Goal: Transaction & Acquisition: Purchase product/service

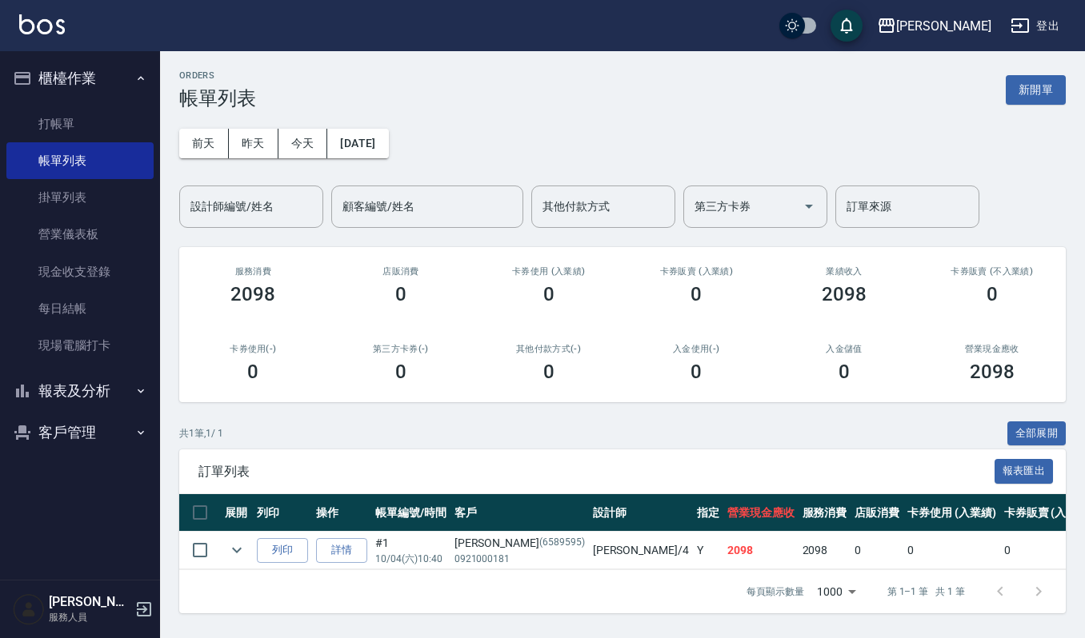
scroll to position [10, 0]
click at [46, 23] on img at bounding box center [42, 24] width 46 height 20
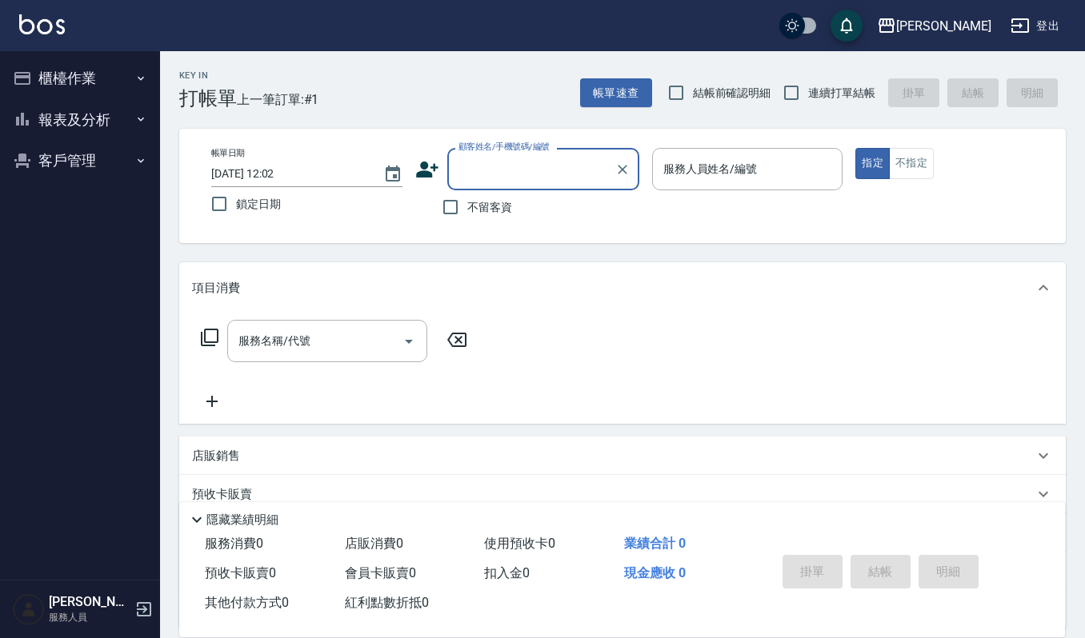
click at [83, 142] on button "客戶管理" at bounding box center [79, 161] width 147 height 42
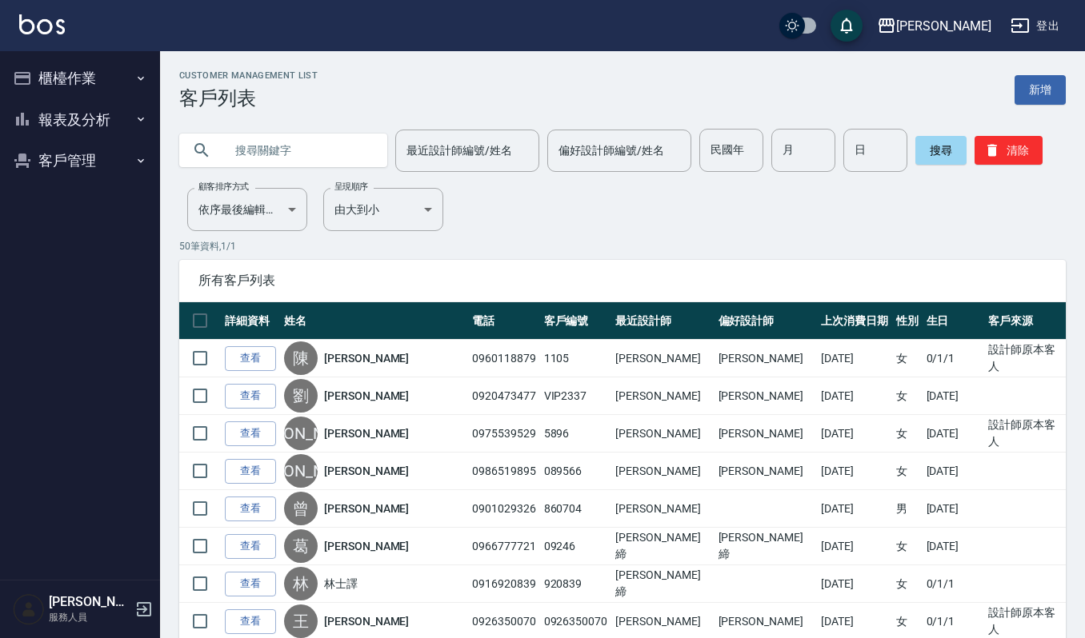
click at [276, 150] on input "text" at bounding box center [299, 150] width 150 height 43
type input "[PERSON_NAME]"
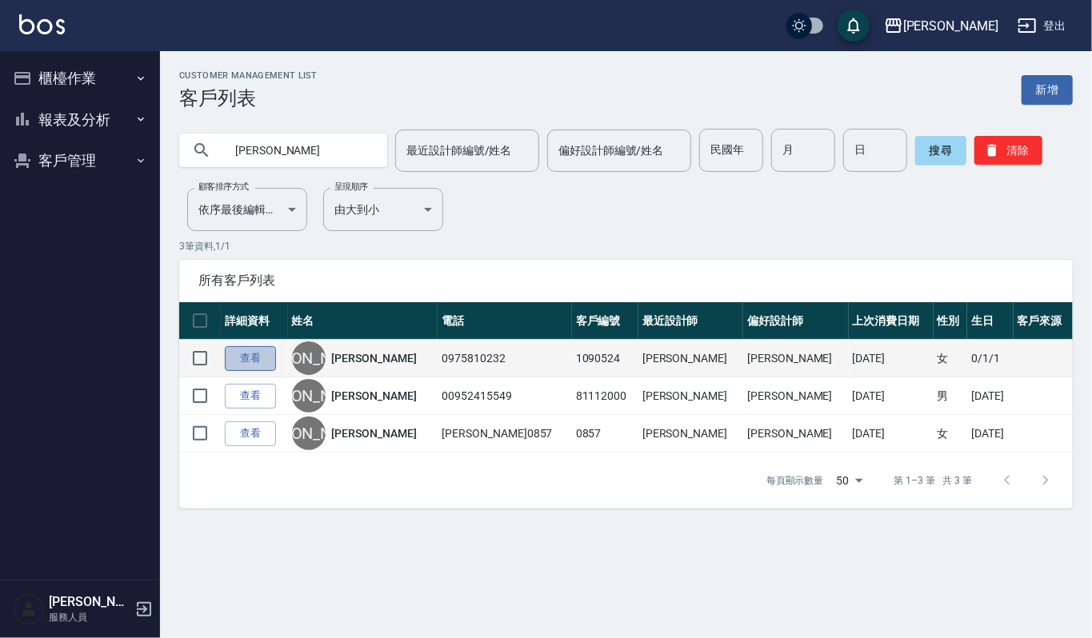
click at [254, 356] on link "查看" at bounding box center [250, 358] width 51 height 25
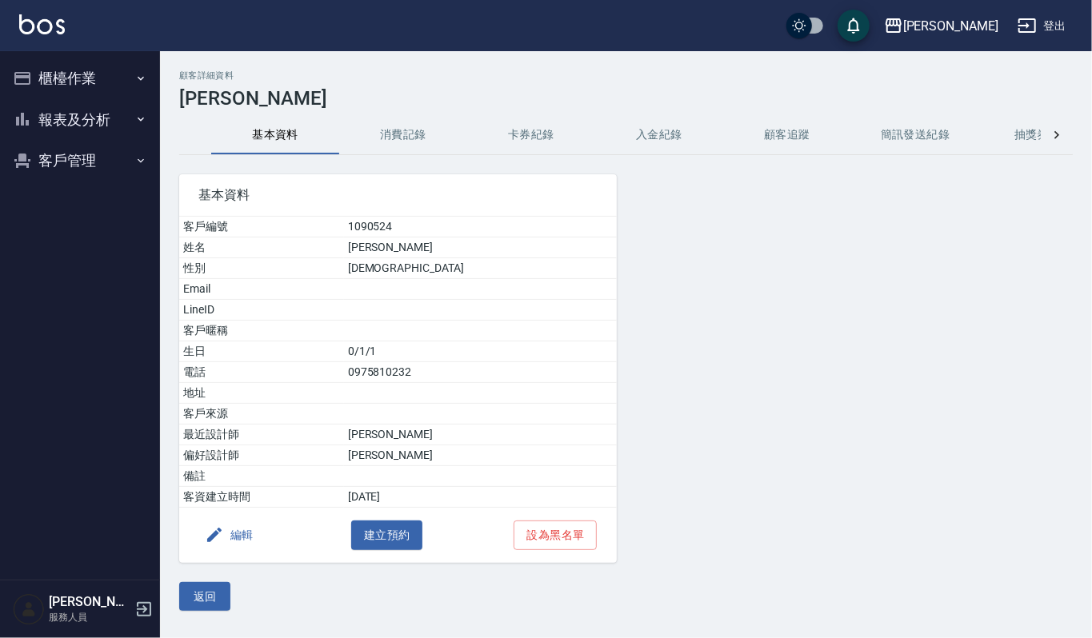
click at [414, 128] on button "消費記錄" at bounding box center [403, 135] width 128 height 38
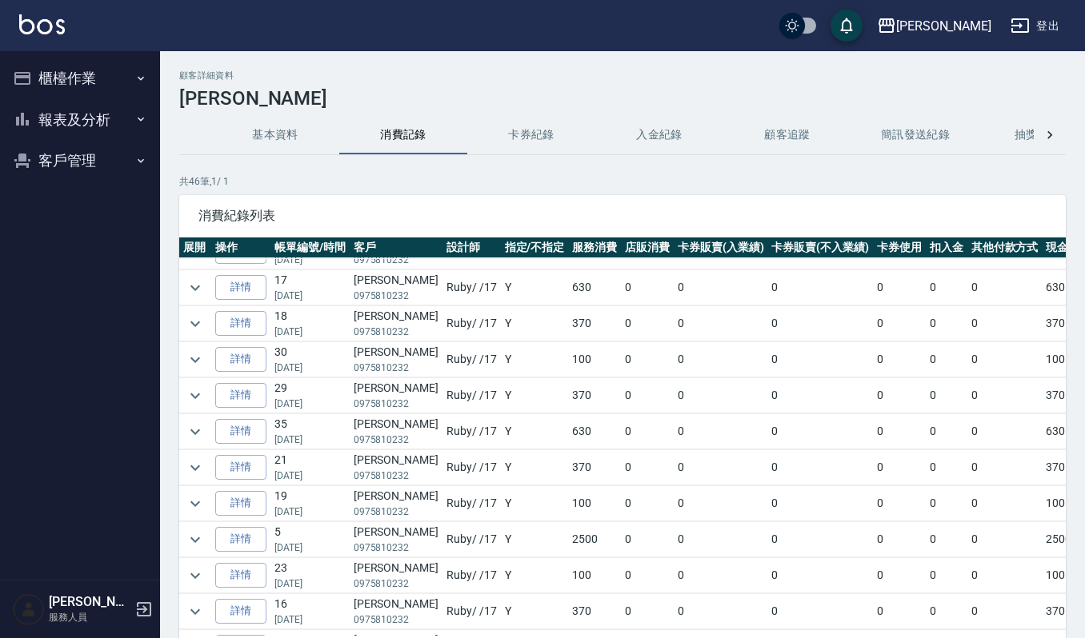
scroll to position [1066, 0]
click at [198, 443] on icon "expand row" at bounding box center [195, 433] width 19 height 19
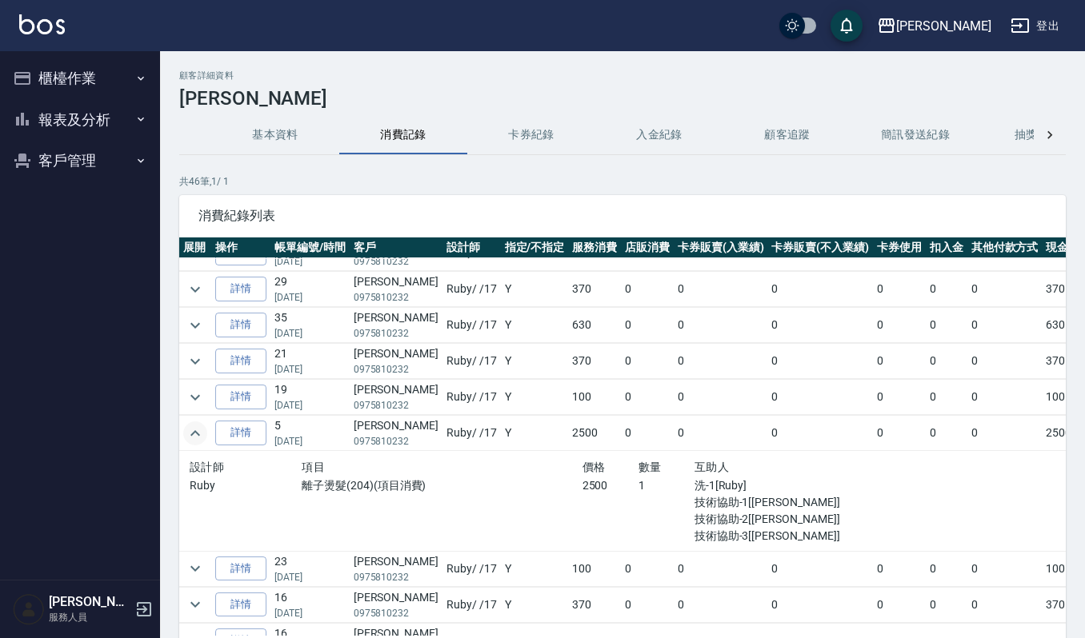
click at [194, 436] on icon "expand row" at bounding box center [195, 433] width 10 height 6
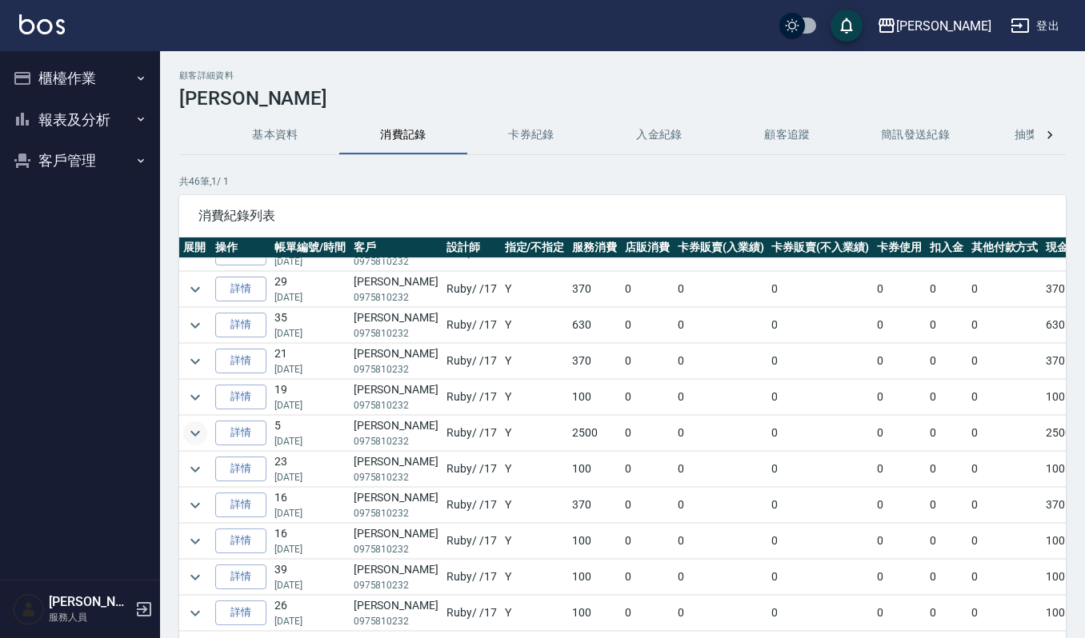
click at [55, 78] on button "櫃檯作業" at bounding box center [79, 79] width 147 height 42
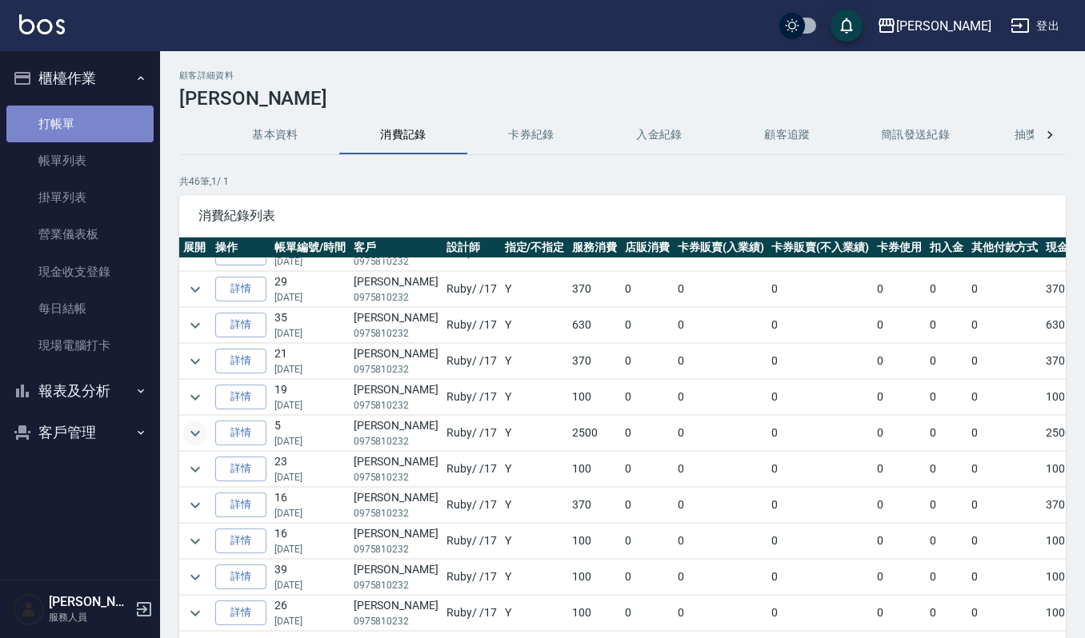
click at [104, 135] on link "打帳單" at bounding box center [79, 124] width 147 height 37
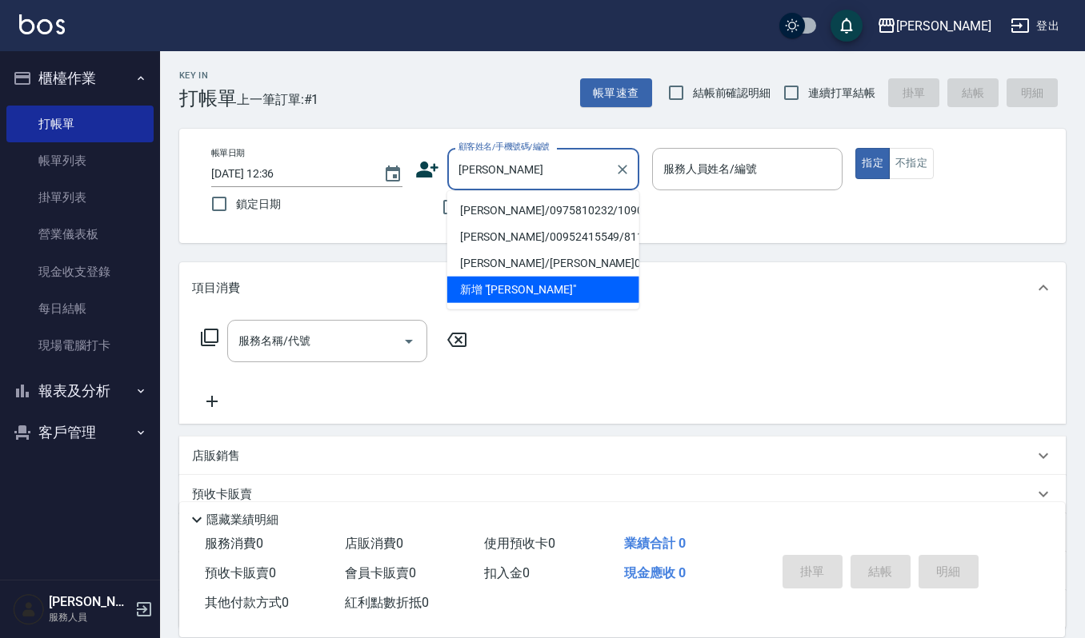
type input "[PERSON_NAME]/0975810232/1090524"
type input "Ruby-17"
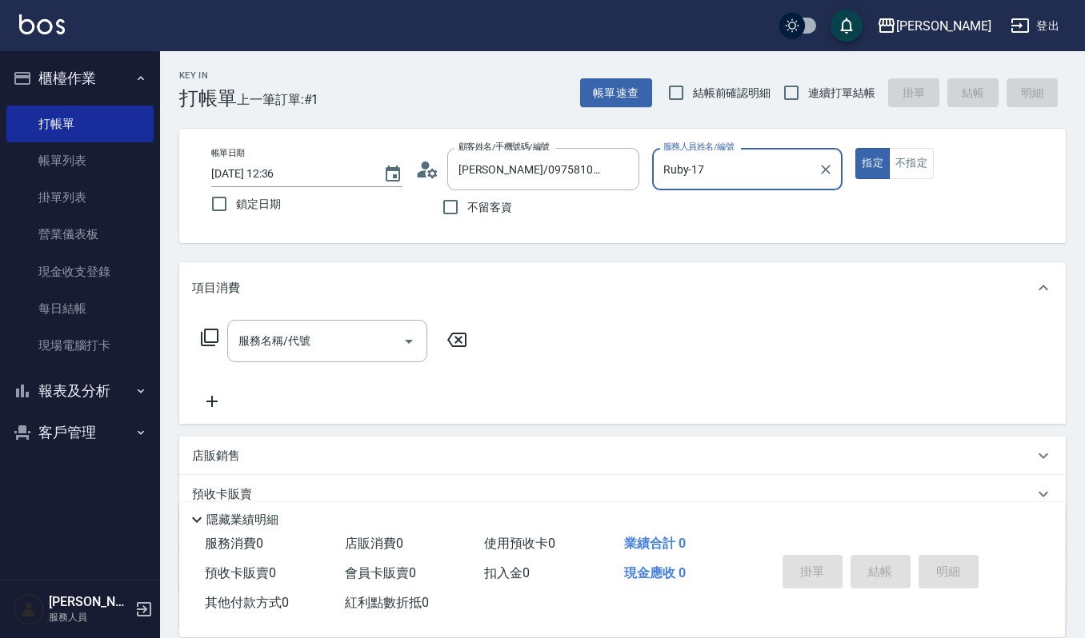
click at [855, 148] on button "指定" at bounding box center [872, 163] width 34 height 31
type button "true"
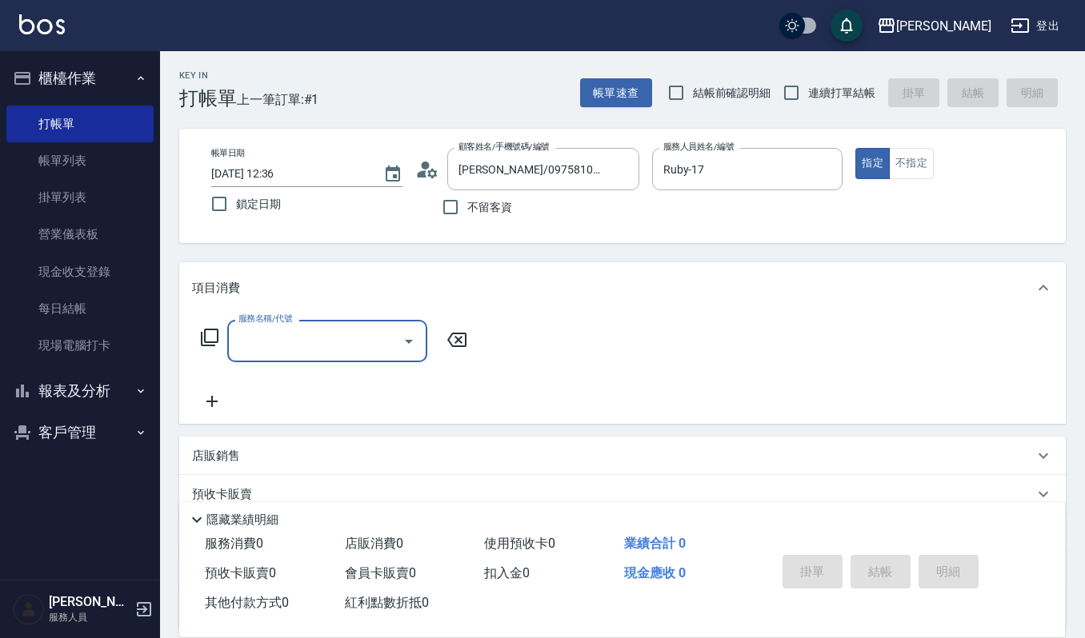
click at [414, 338] on icon "Open" at bounding box center [408, 341] width 19 height 19
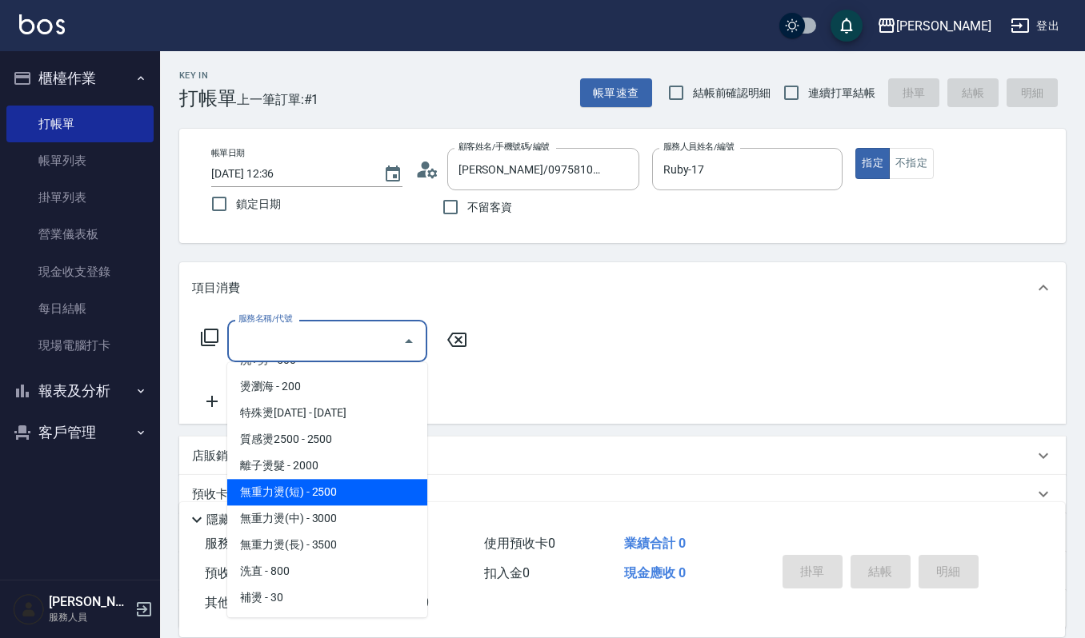
scroll to position [213, 0]
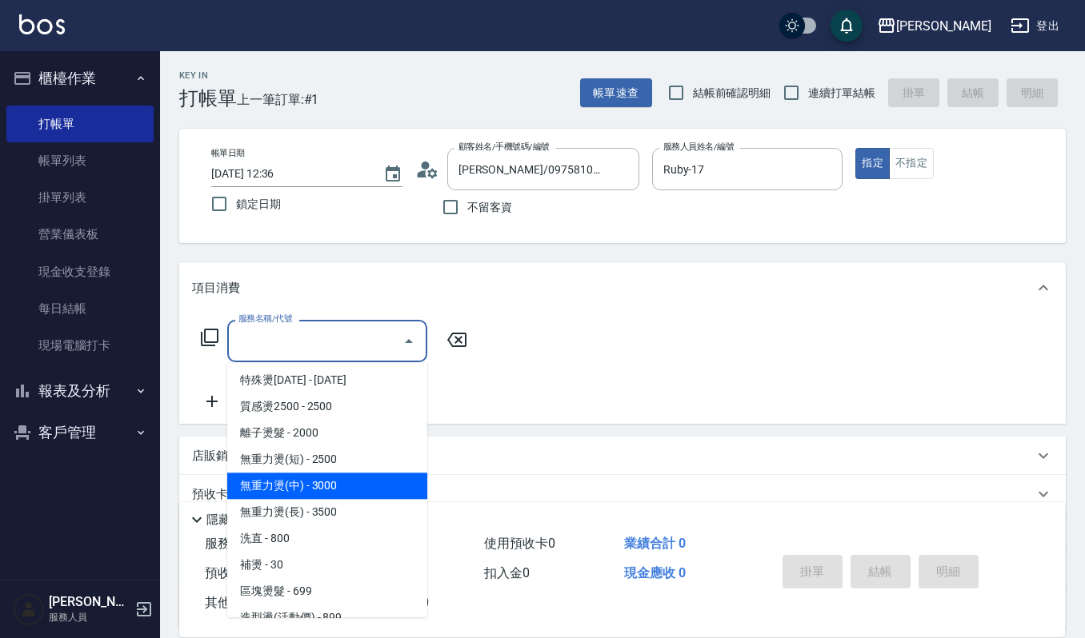
click at [318, 481] on span "無重力燙(中) - 3000" at bounding box center [327, 486] width 200 height 26
type input "無重力燙(中)(206)"
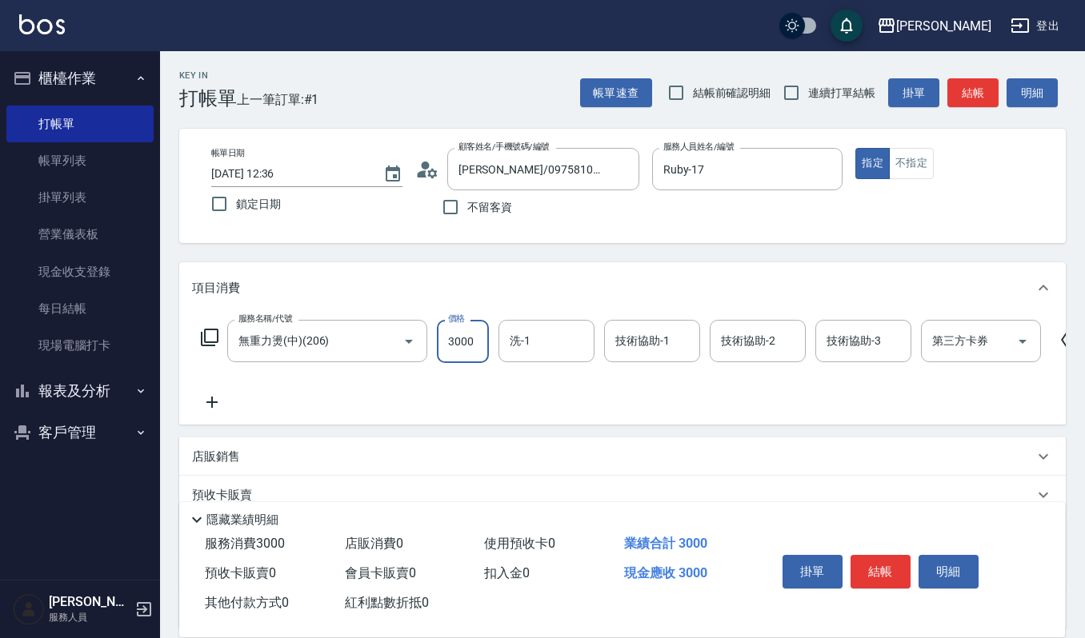
click at [480, 339] on input "3000" at bounding box center [463, 341] width 52 height 43
type input "2800"
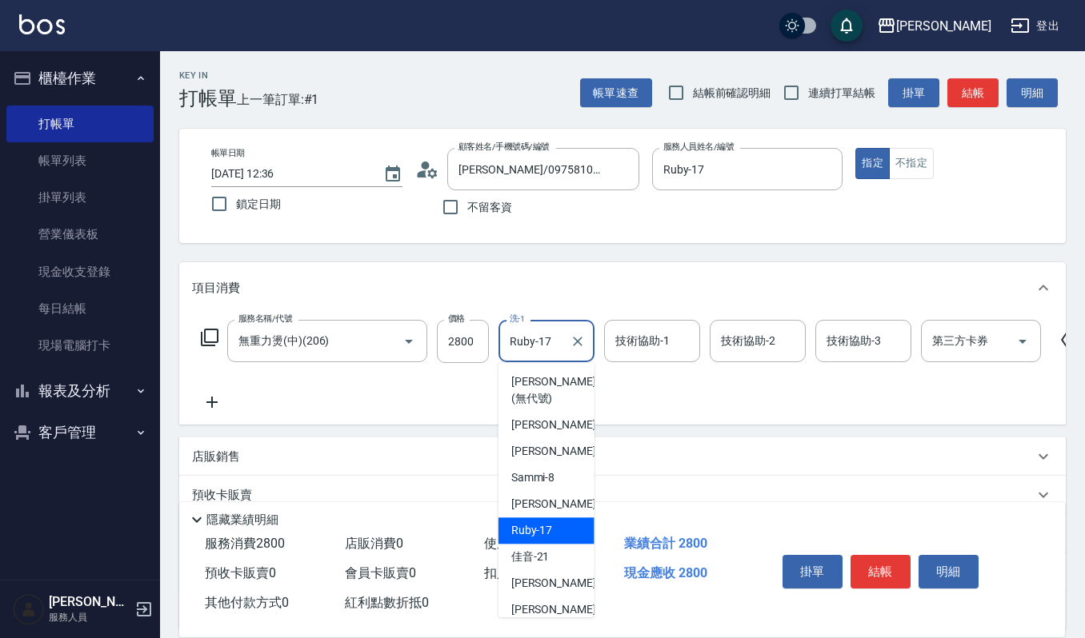
click at [558, 339] on input "Ruby-17" at bounding box center [535, 341] width 58 height 28
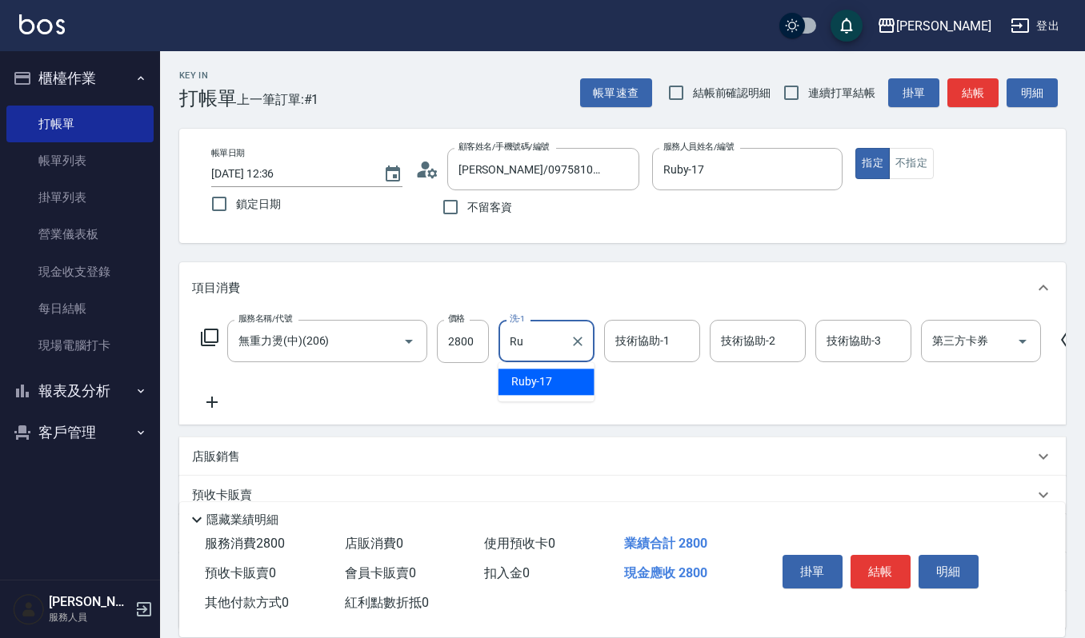
type input "R"
type input "[PERSON_NAME]-22"
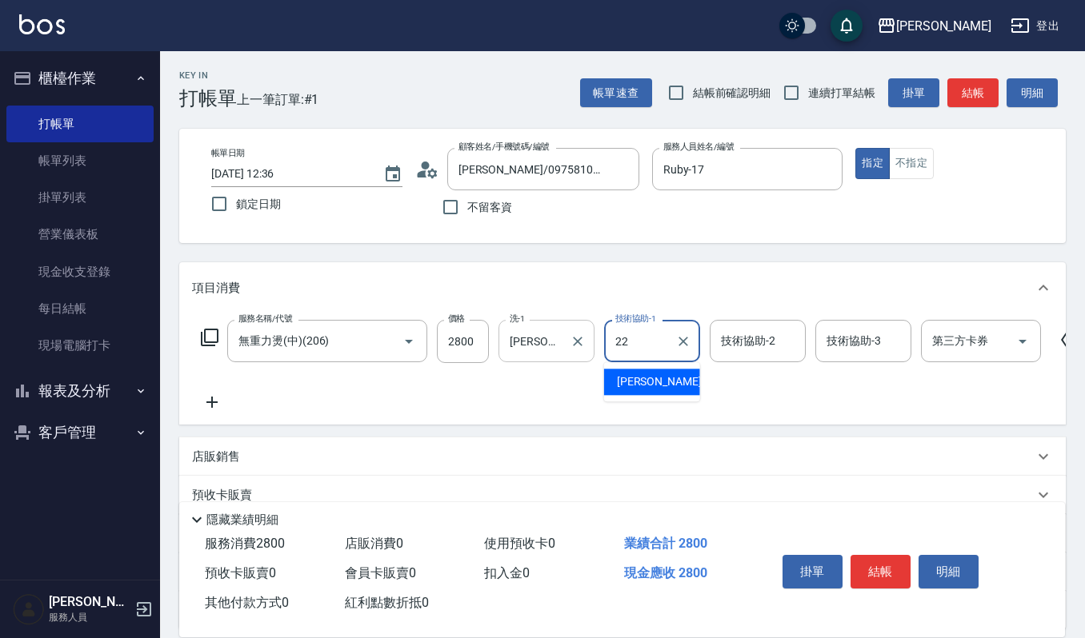
type input "[PERSON_NAME]-22"
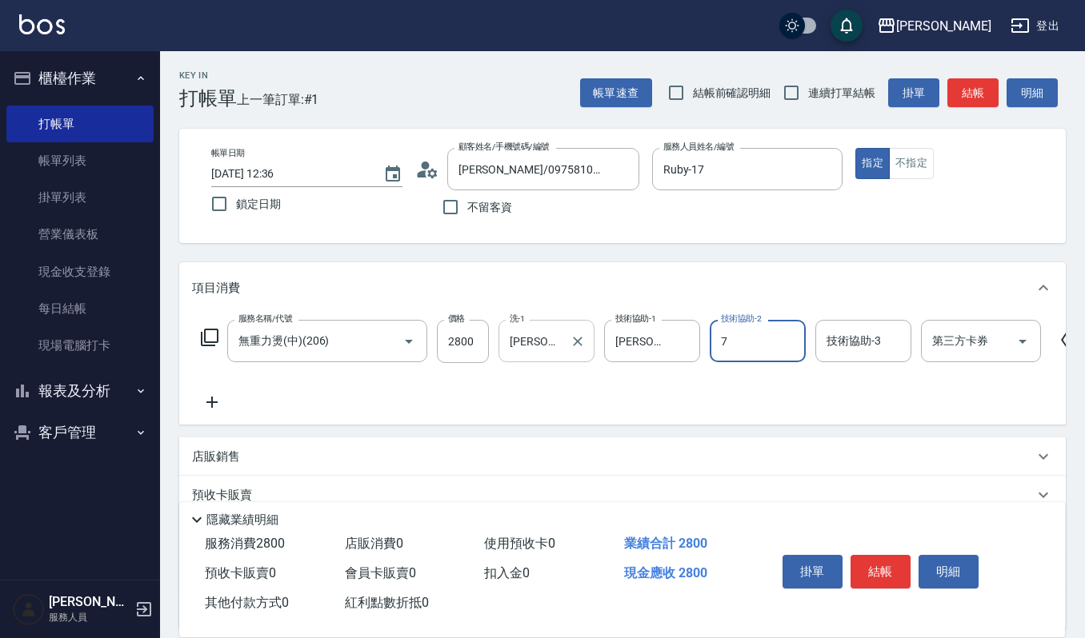
type input "7"
click at [773, 341] on input "技術協助-2" at bounding box center [758, 341] width 82 height 28
type input "Ruby-17"
click at [950, 580] on button "明細" at bounding box center [948, 572] width 60 height 34
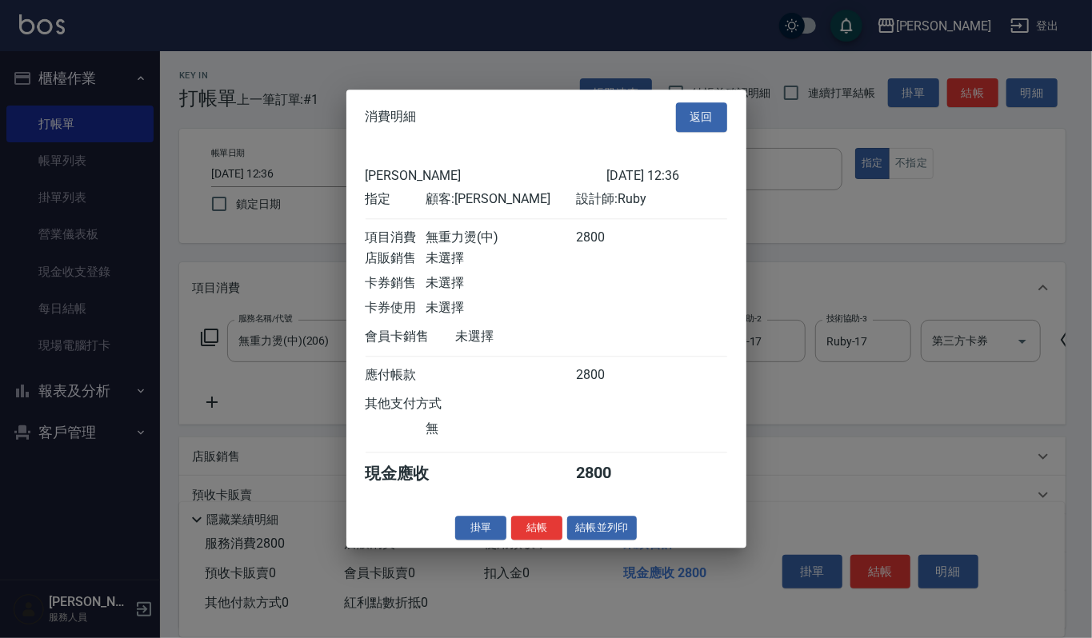
drag, startPoint x: 608, startPoint y: 534, endPoint x: 630, endPoint y: 533, distance: 22.5
click at [609, 533] on button "結帳並列印" at bounding box center [602, 528] width 70 height 25
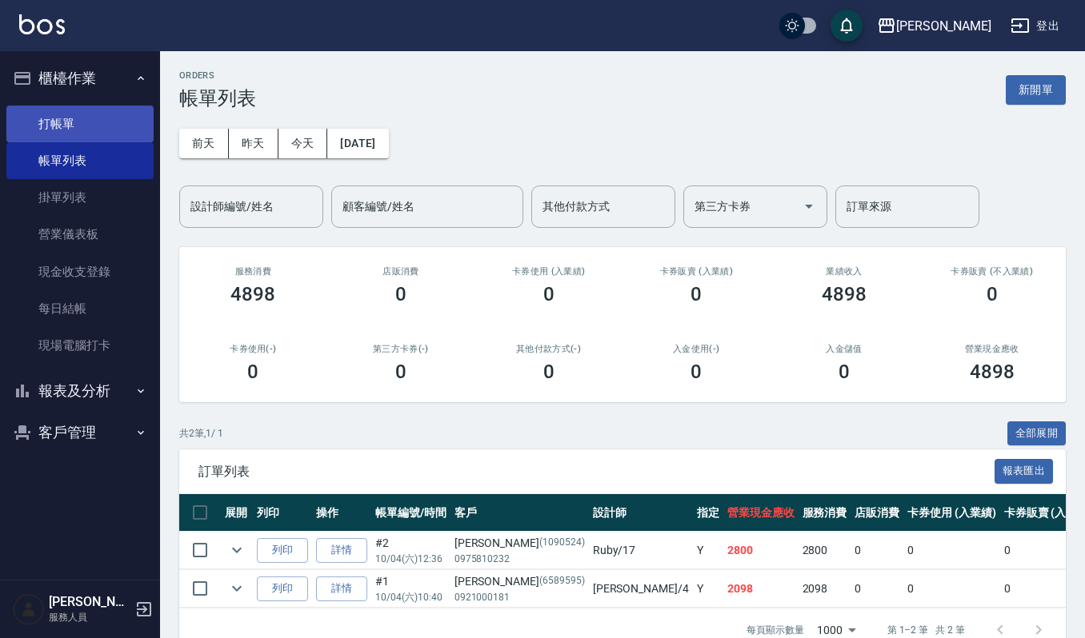
click at [58, 122] on link "打帳單" at bounding box center [79, 124] width 147 height 37
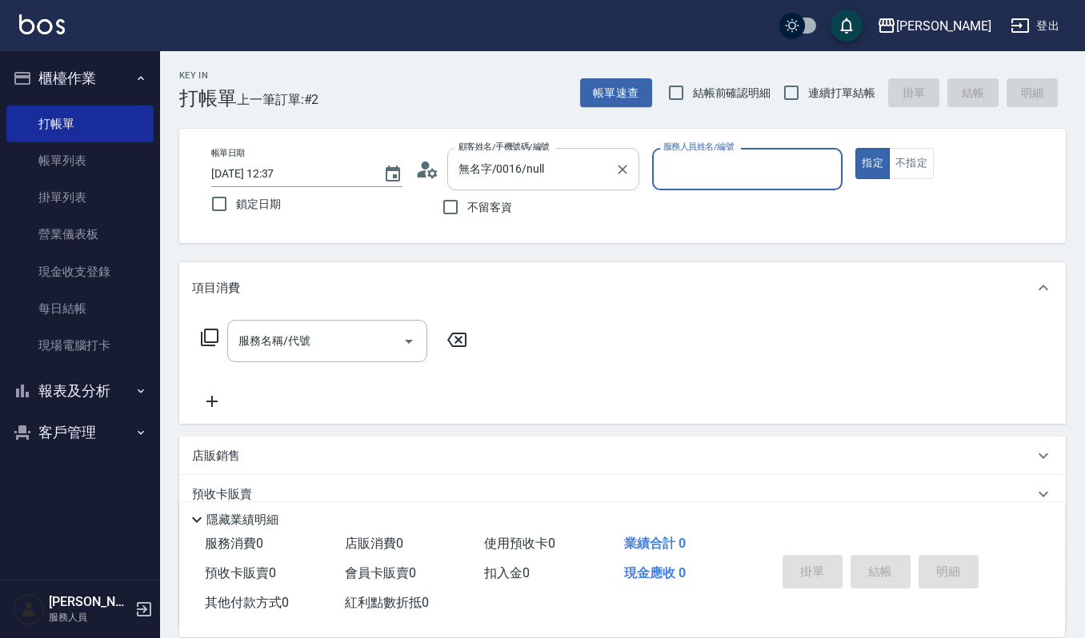
click at [567, 158] on input "無名字/0016/null" at bounding box center [531, 169] width 154 height 28
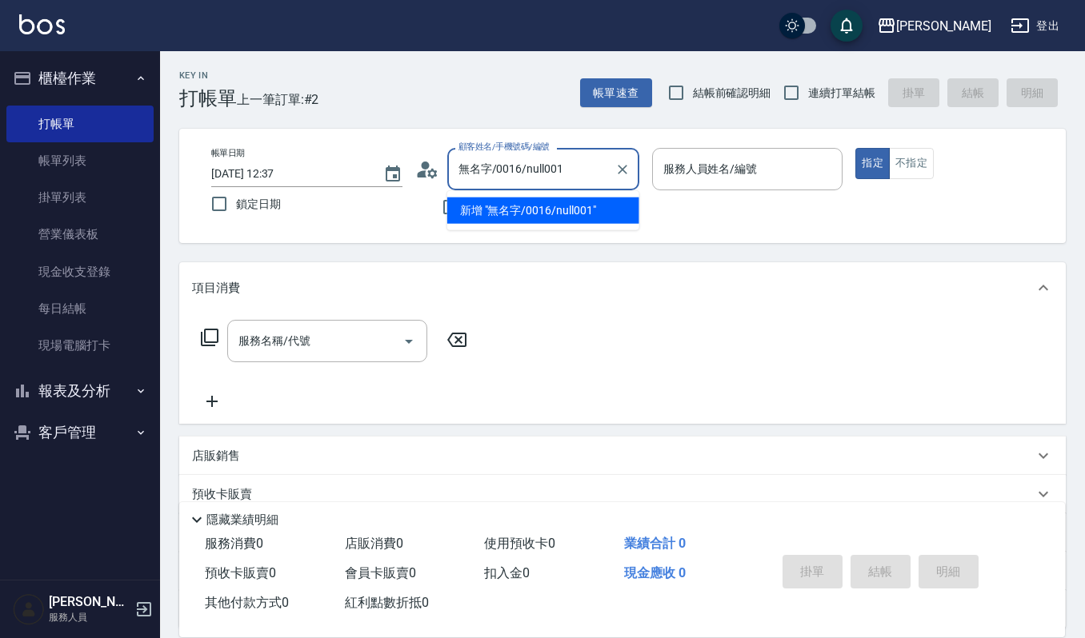
type input "無名字/0016/null0016"
click at [619, 173] on icon "Clear" at bounding box center [622, 170] width 16 height 16
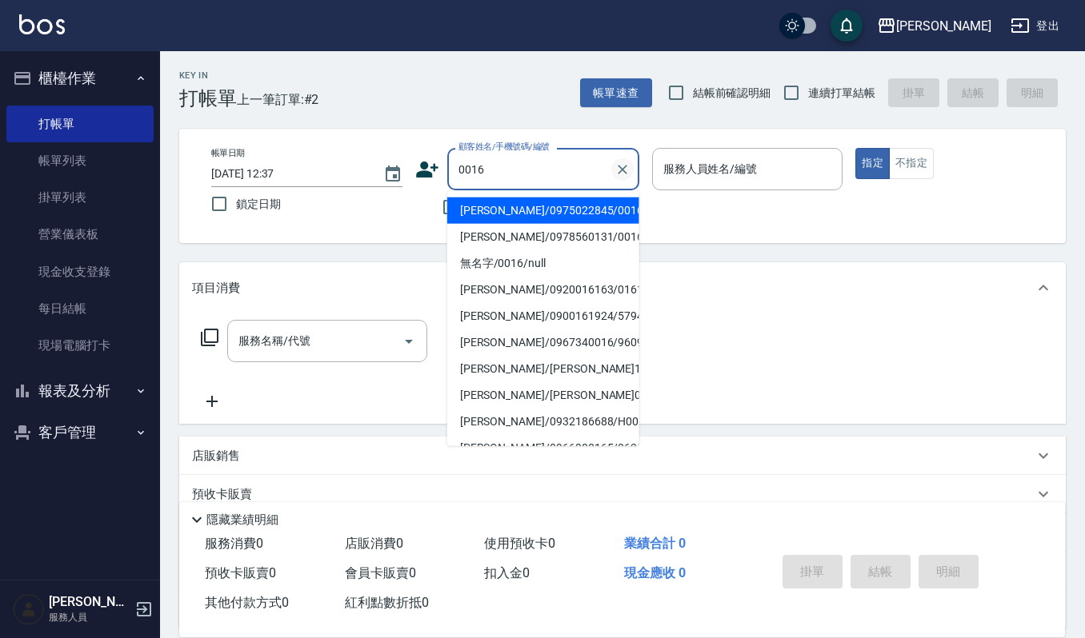
type input "[PERSON_NAME]/0975022845/0016"
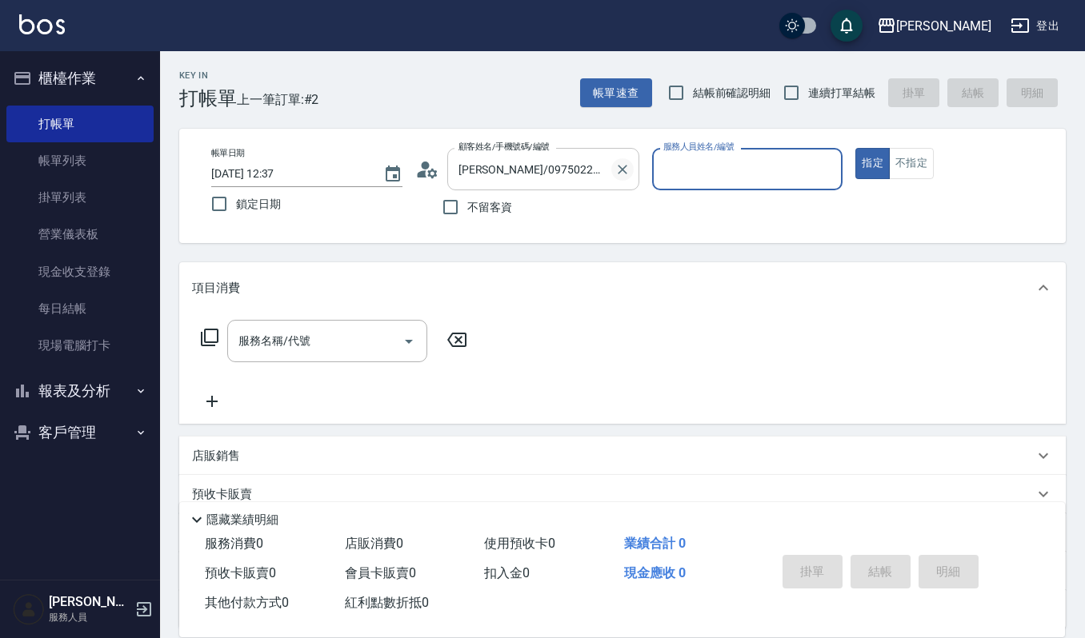
type input "Ruby-17"
click at [855, 148] on button "指定" at bounding box center [872, 163] width 34 height 31
type button "true"
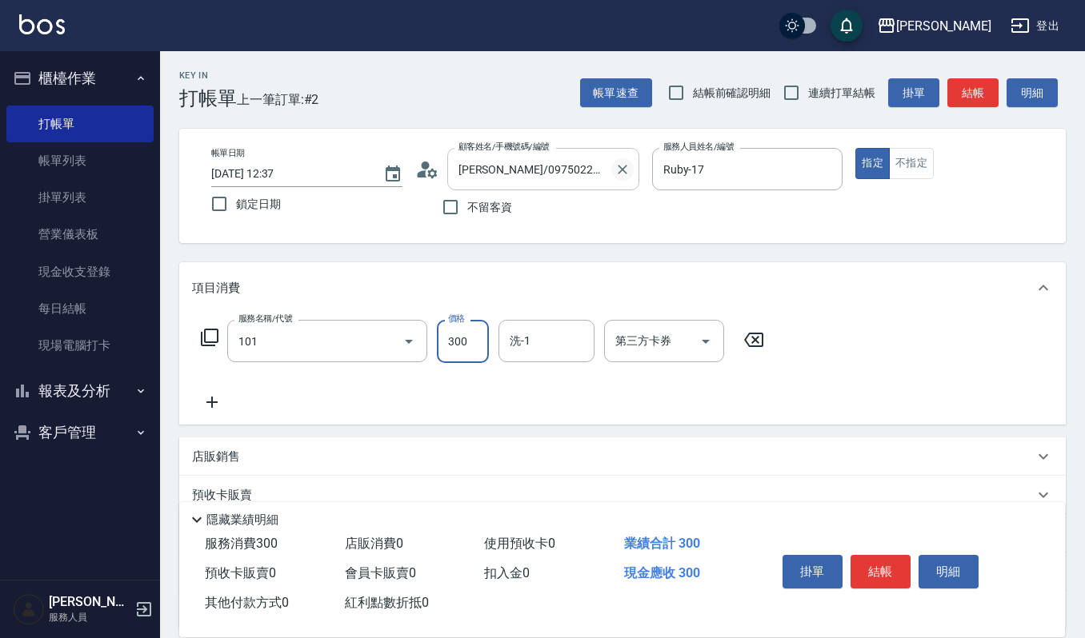
type input "一般洗髮(101)"
type input "270"
type input "[PERSON_NAME]-22"
click at [865, 574] on button "結帳" at bounding box center [880, 572] width 60 height 34
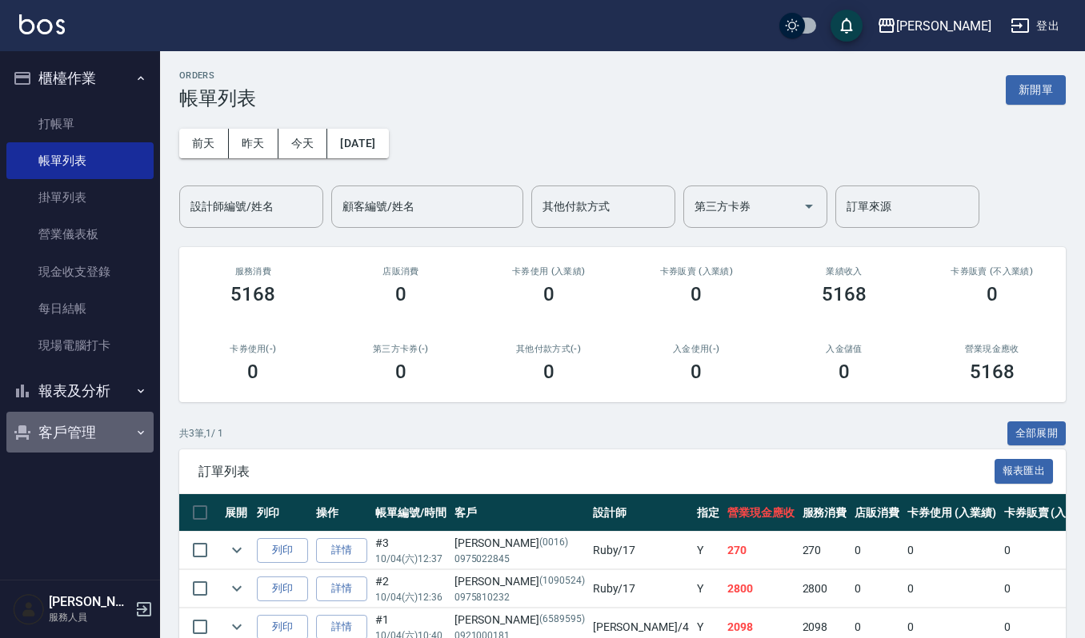
click at [65, 436] on button "客戶管理" at bounding box center [79, 433] width 147 height 42
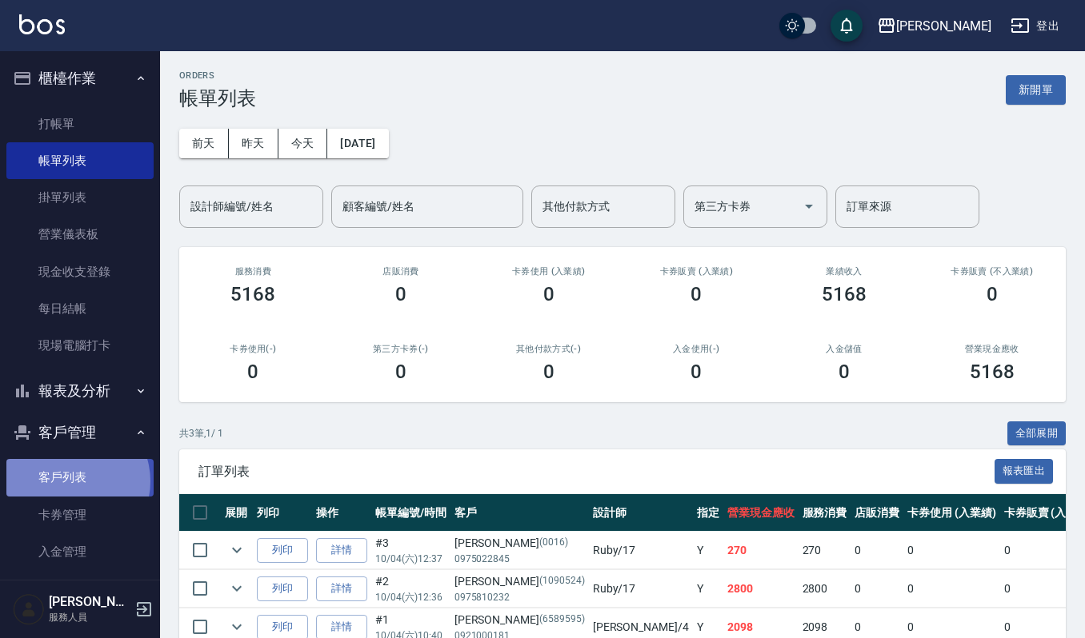
click at [69, 482] on link "客戶列表" at bounding box center [79, 477] width 147 height 37
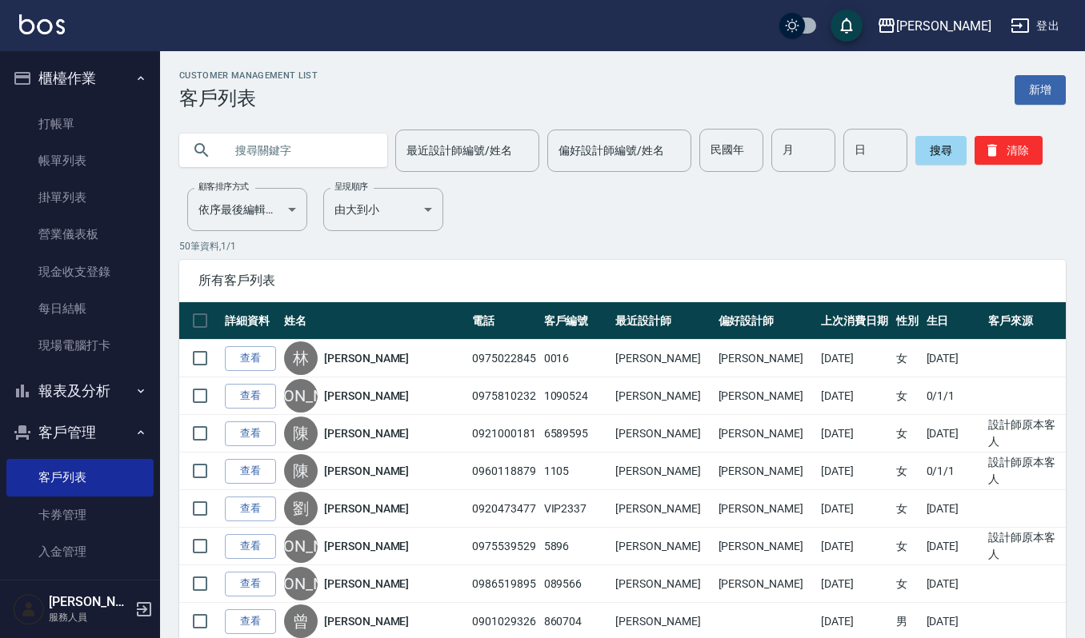
click at [283, 134] on input "text" at bounding box center [299, 150] width 150 height 43
type input "[PERSON_NAME]"
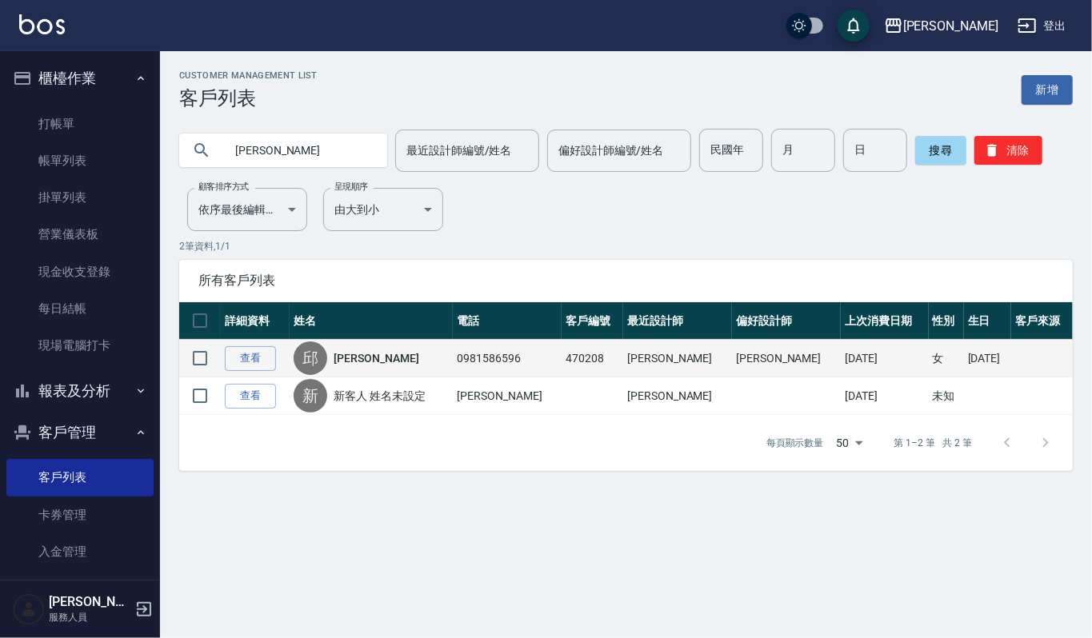
click at [238, 340] on td "查看" at bounding box center [255, 359] width 69 height 38
click at [234, 356] on link "查看" at bounding box center [250, 358] width 51 height 25
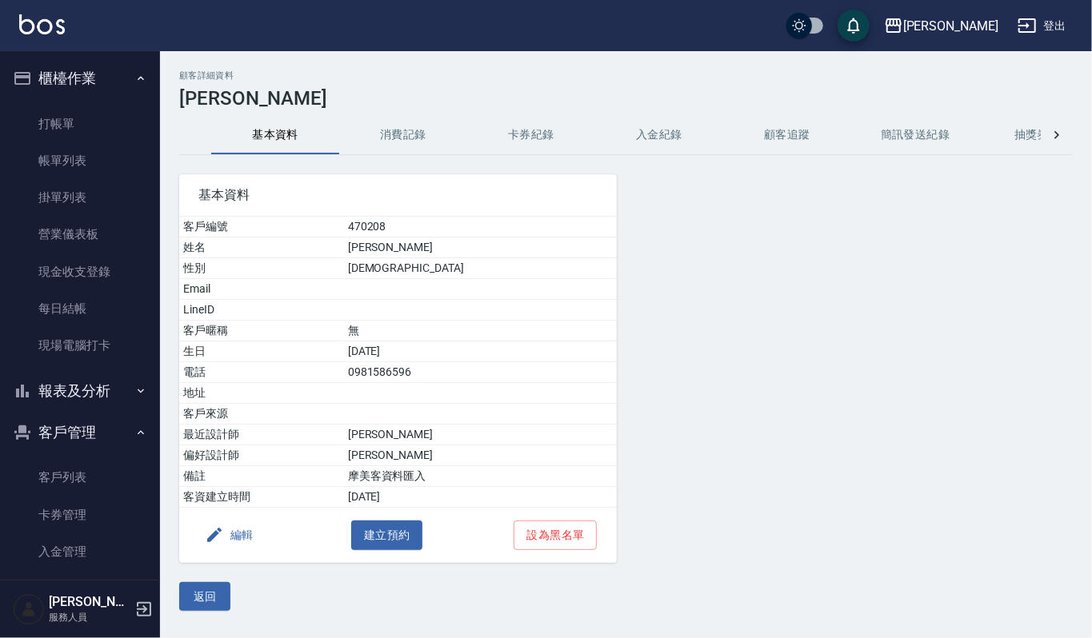
click at [410, 130] on button "消費記錄" at bounding box center [403, 135] width 128 height 38
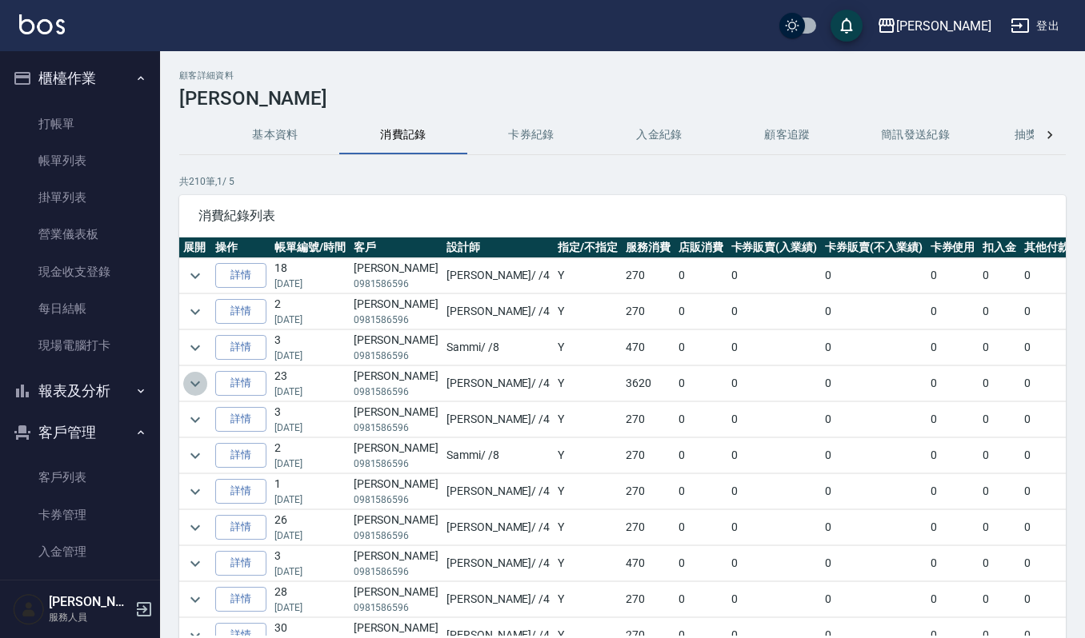
click at [193, 391] on icon "expand row" at bounding box center [195, 383] width 19 height 19
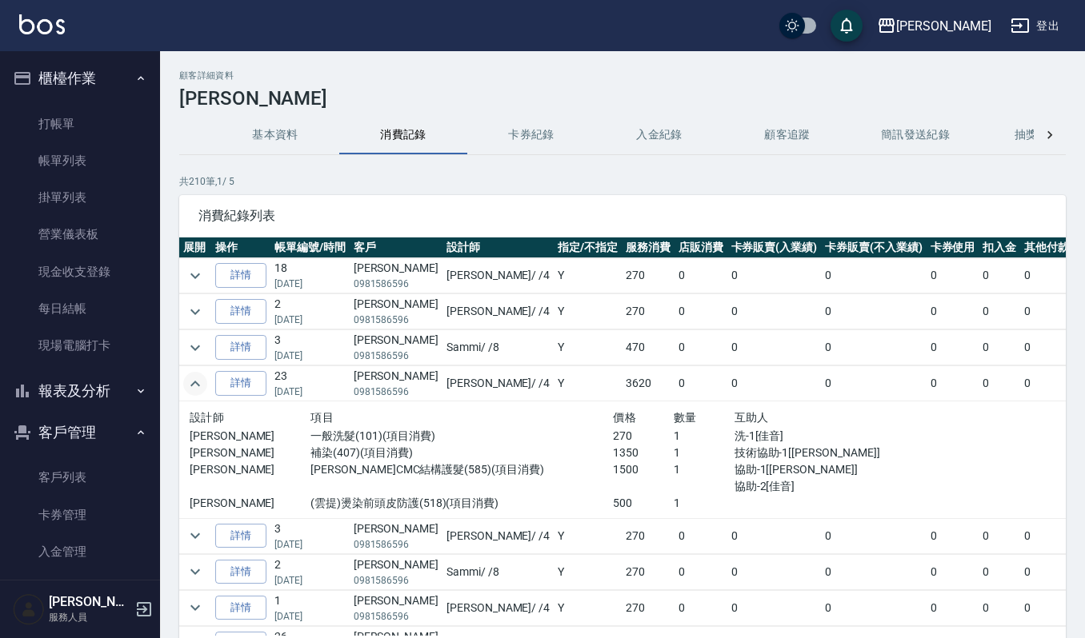
click at [193, 391] on icon "expand row" at bounding box center [195, 383] width 19 height 19
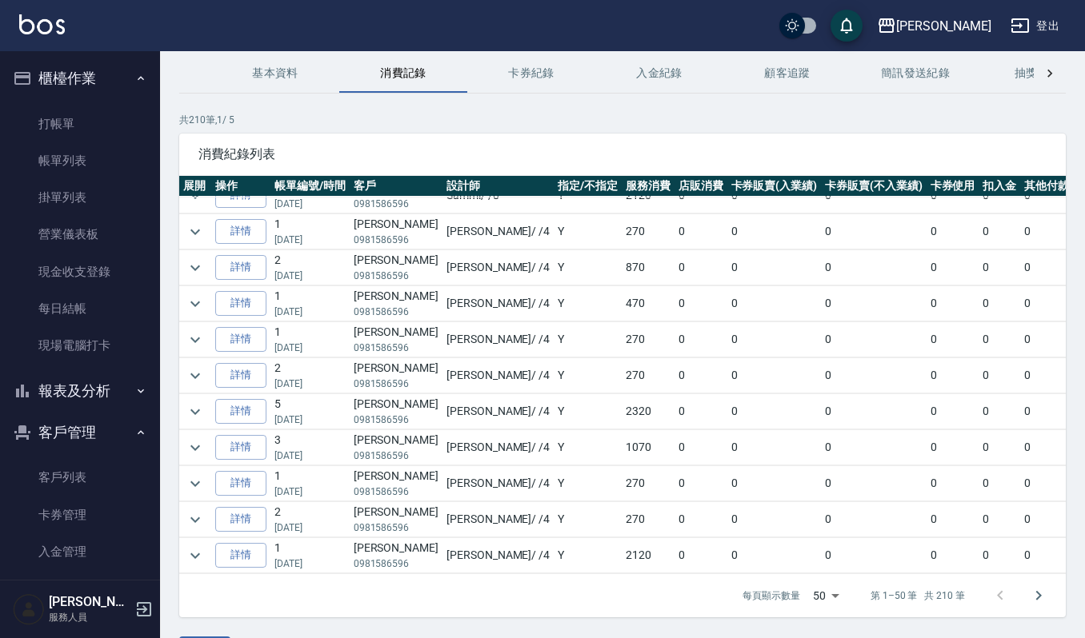
scroll to position [109, 0]
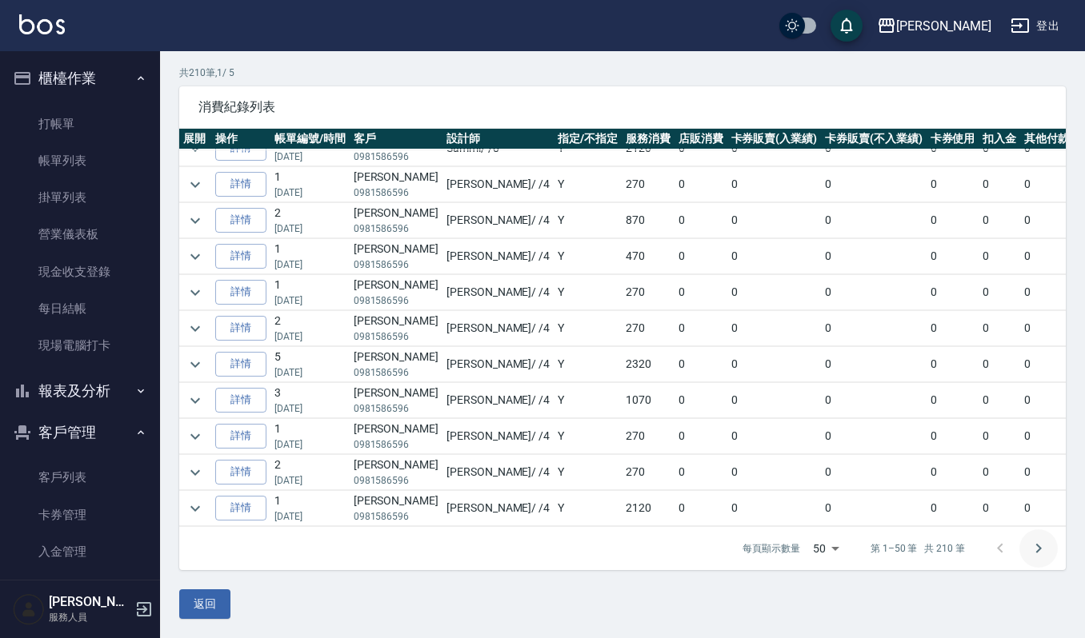
click at [1032, 554] on icon "Go to next page" at bounding box center [1038, 548] width 19 height 19
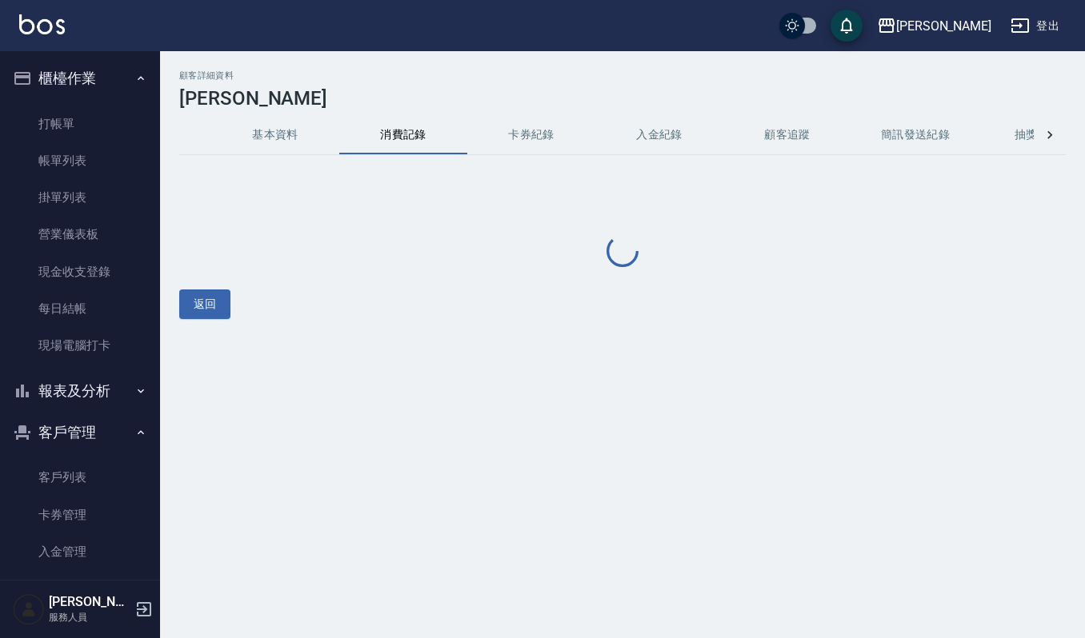
scroll to position [0, 0]
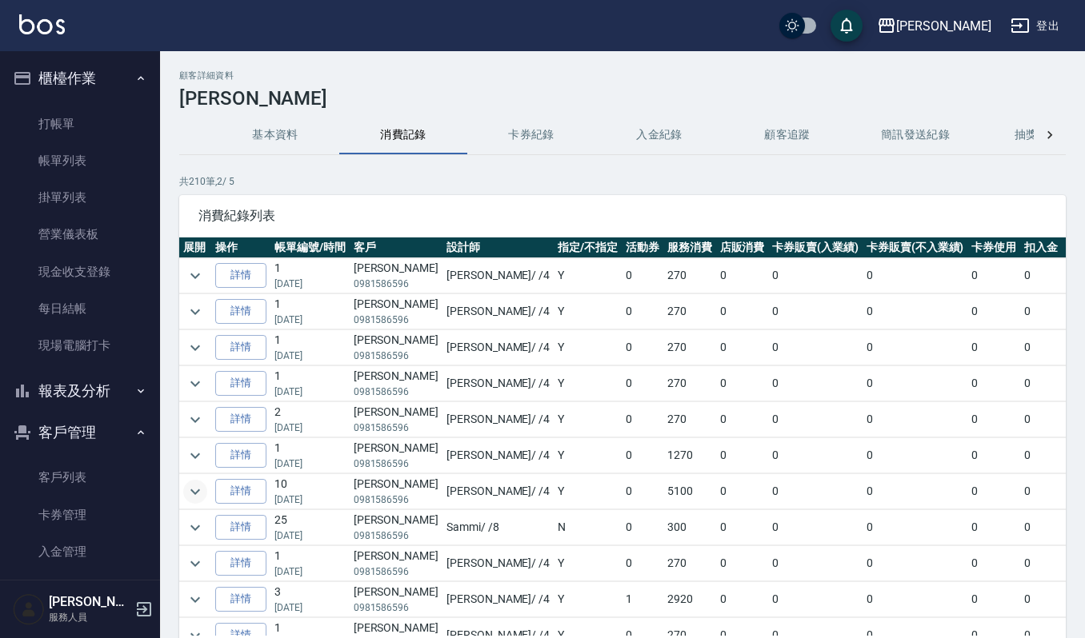
click at [203, 490] on icon "expand row" at bounding box center [195, 491] width 19 height 19
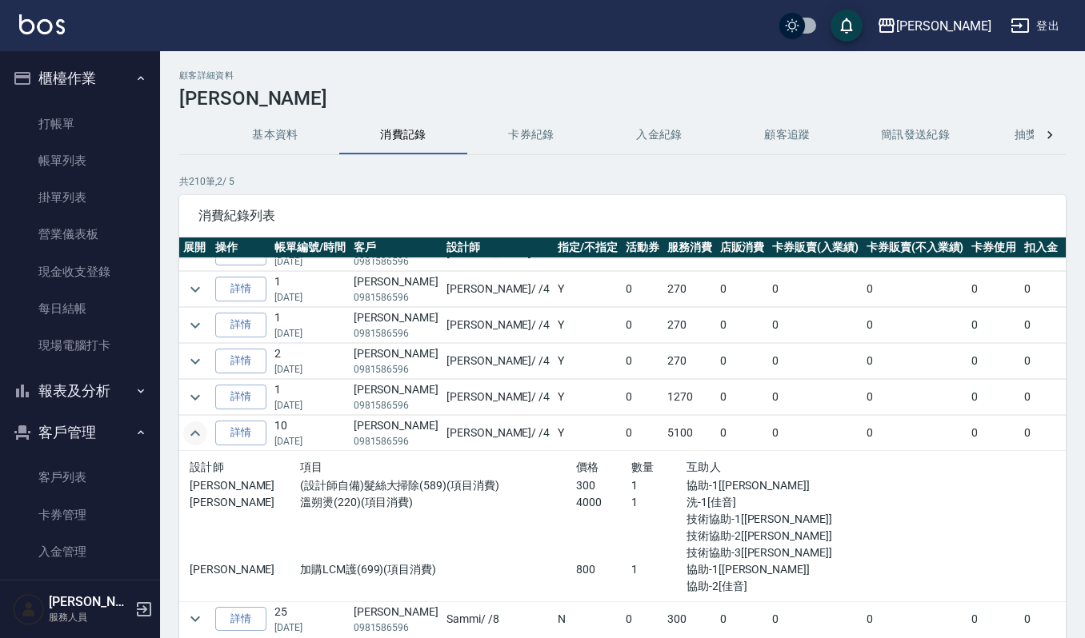
scroll to position [106, 0]
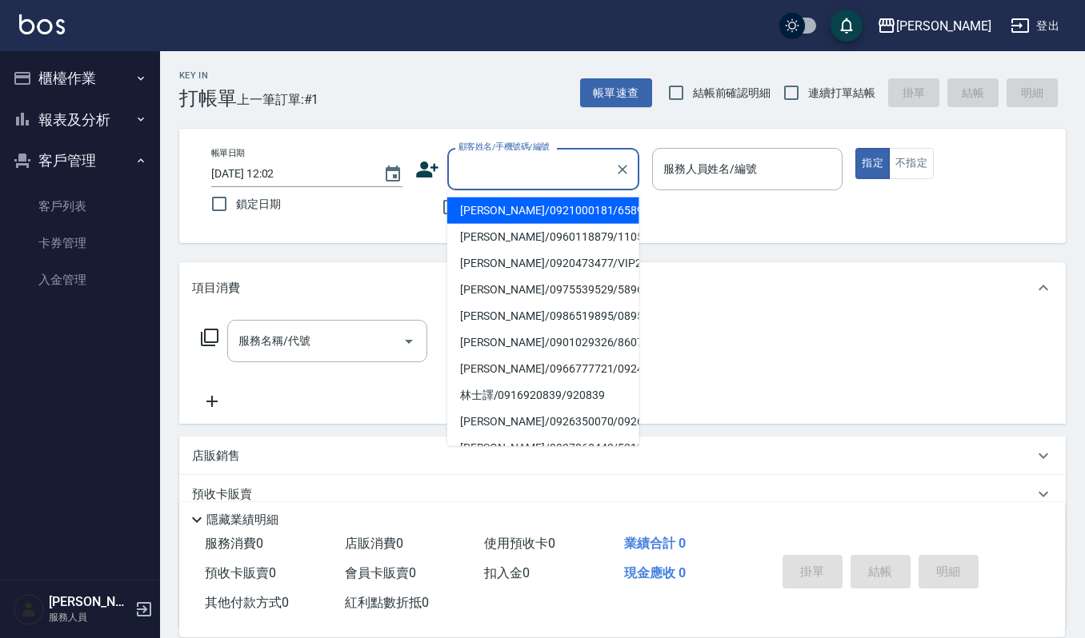
click at [510, 161] on input "顧客姓名/手機號碼/編號" at bounding box center [531, 169] width 154 height 28
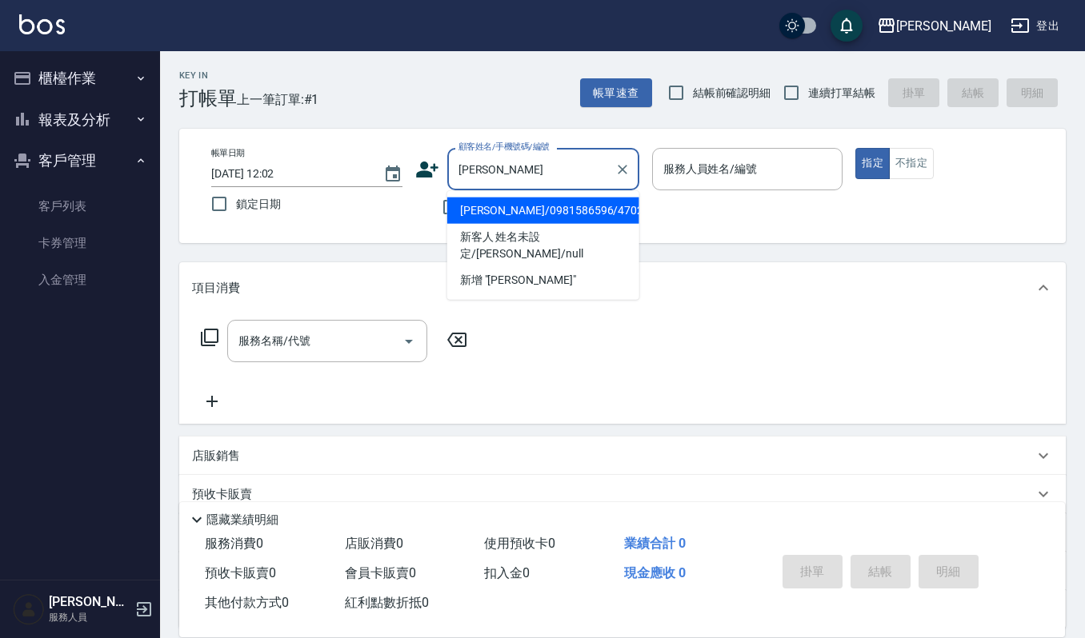
click at [474, 209] on li "邱月珠/0981586596/470208" at bounding box center [543, 211] width 192 height 26
type input "邱月珠/0981586596/470208"
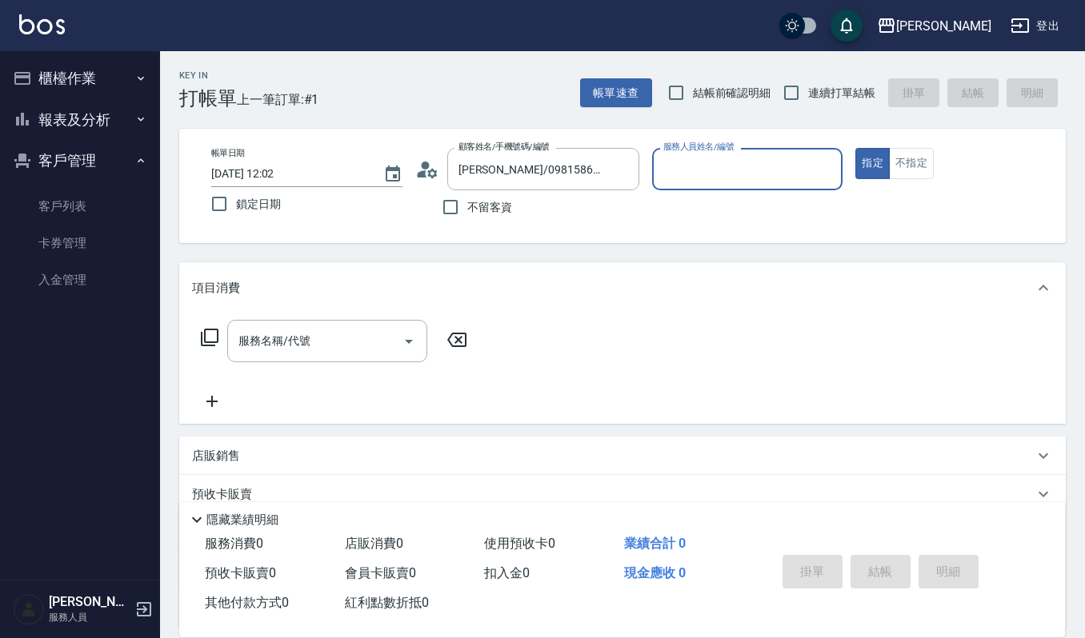
type input "吉兒-4"
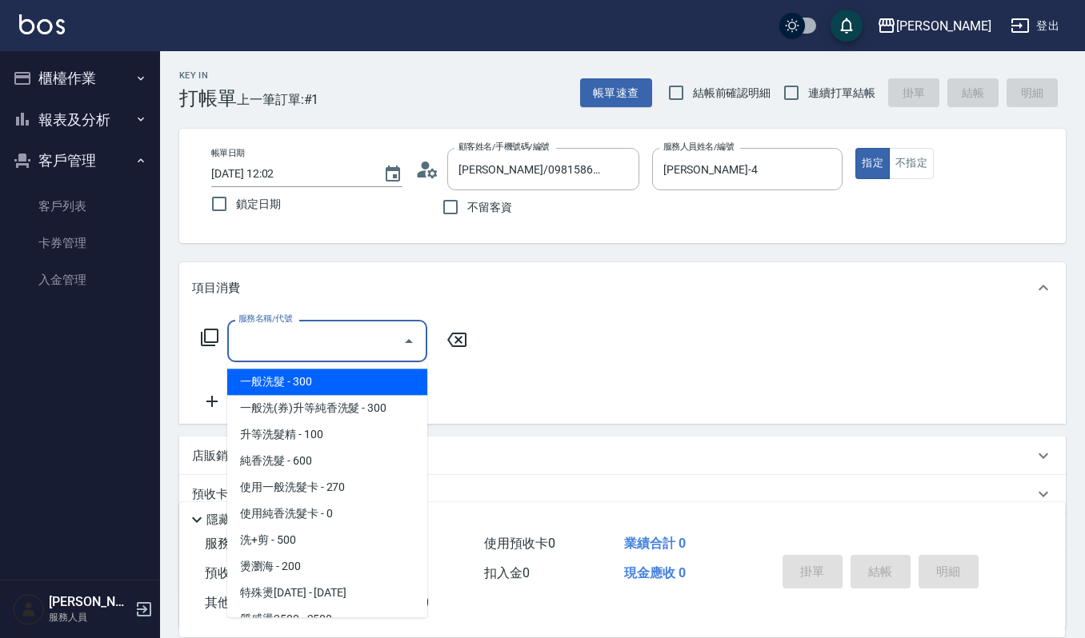
click at [308, 354] on input "服務名稱/代號" at bounding box center [315, 341] width 162 height 28
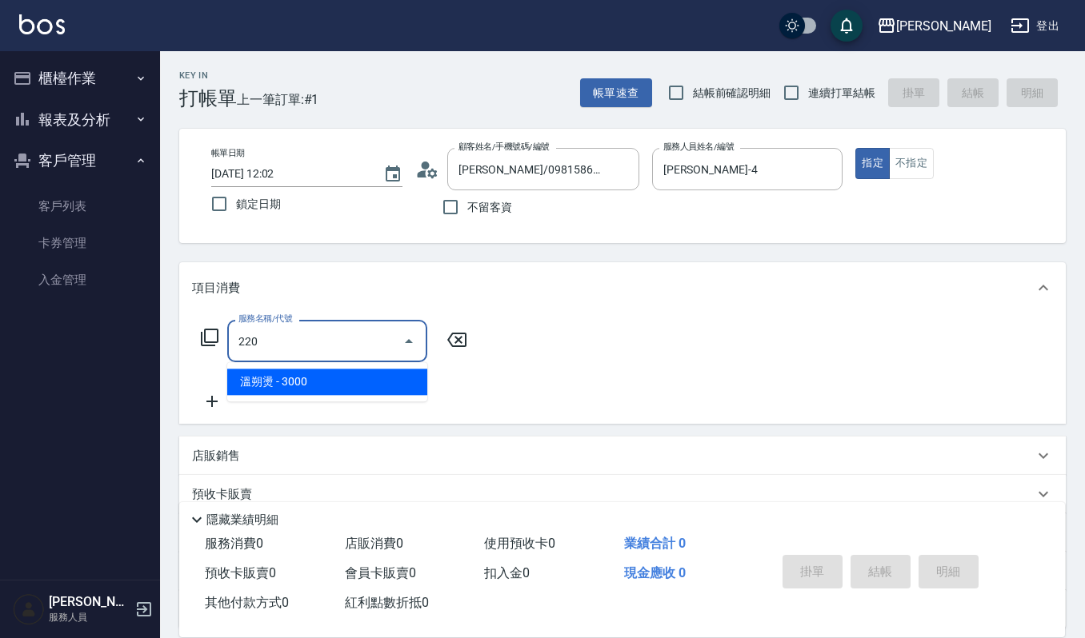
type input "溫朔燙(220)"
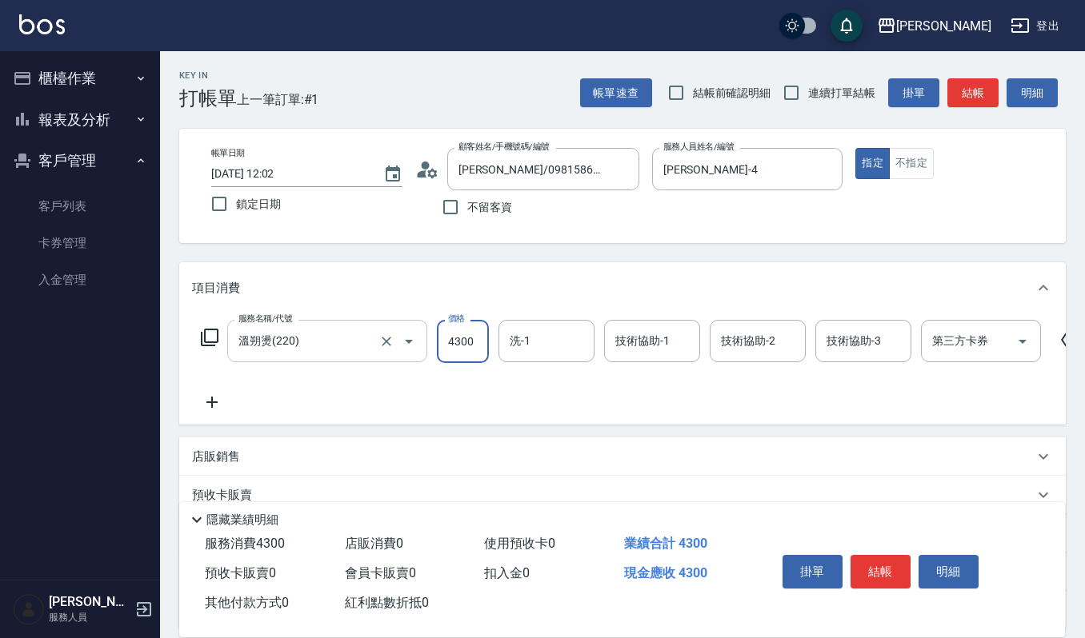
type input "4300"
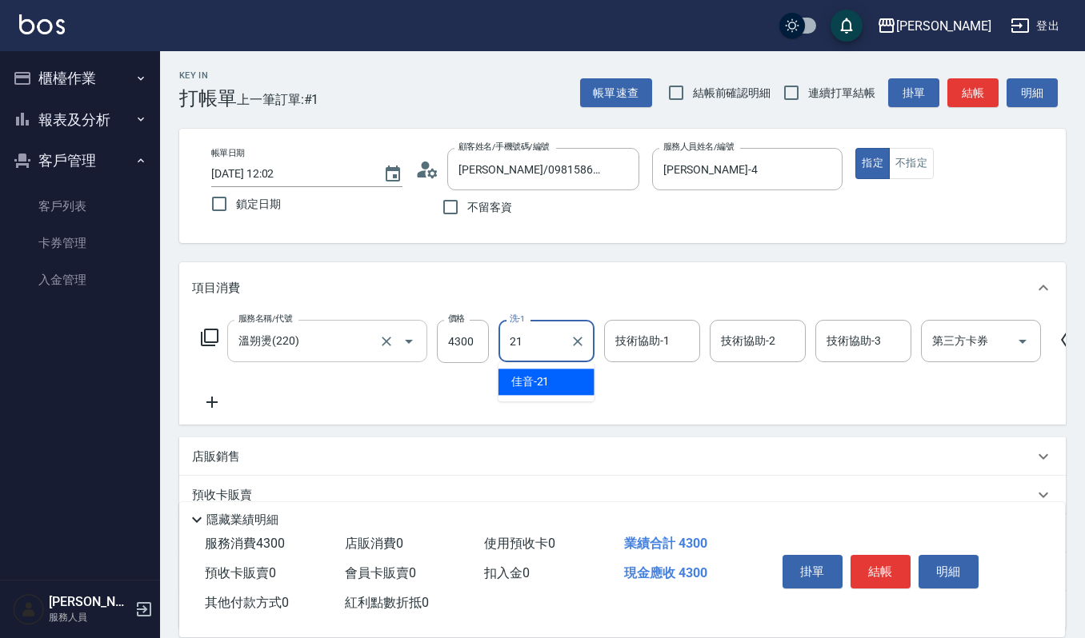
type input "佳音-21"
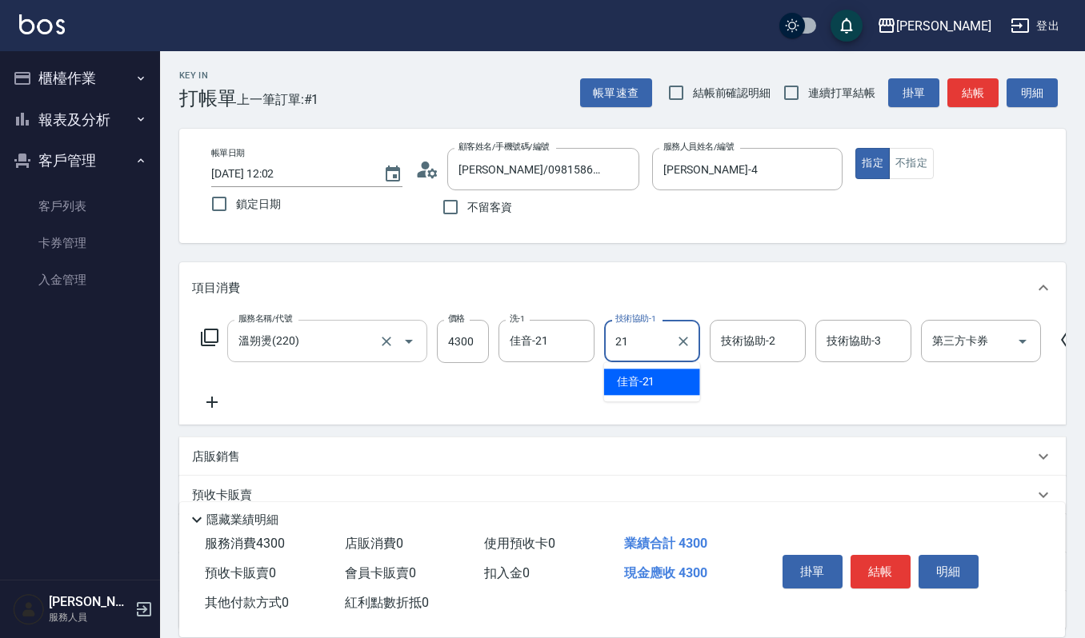
type input "佳音-21"
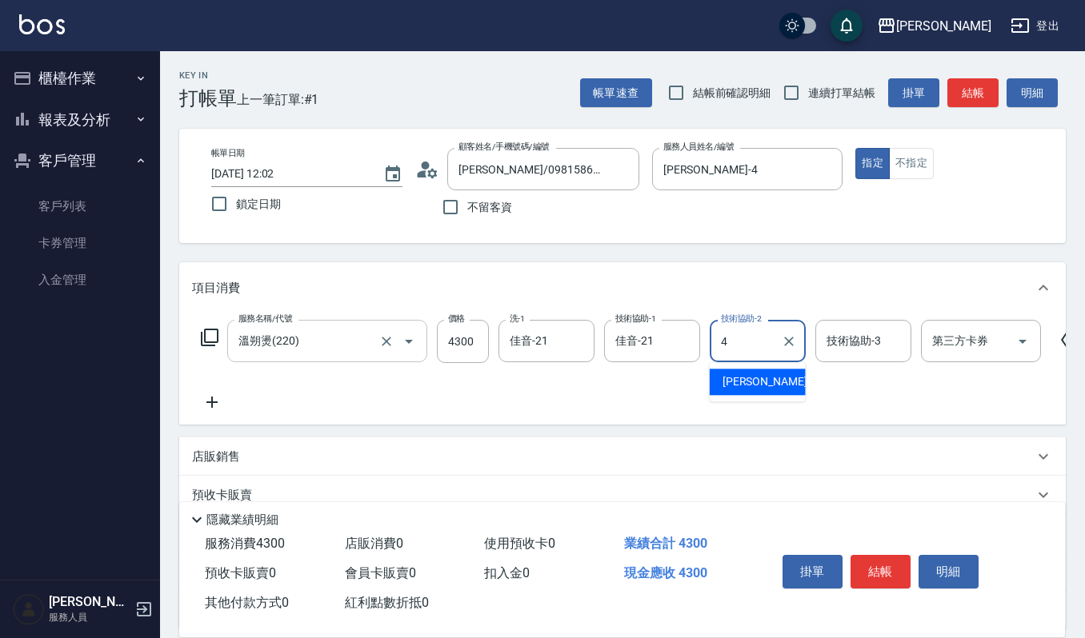
type input "吉兒-4"
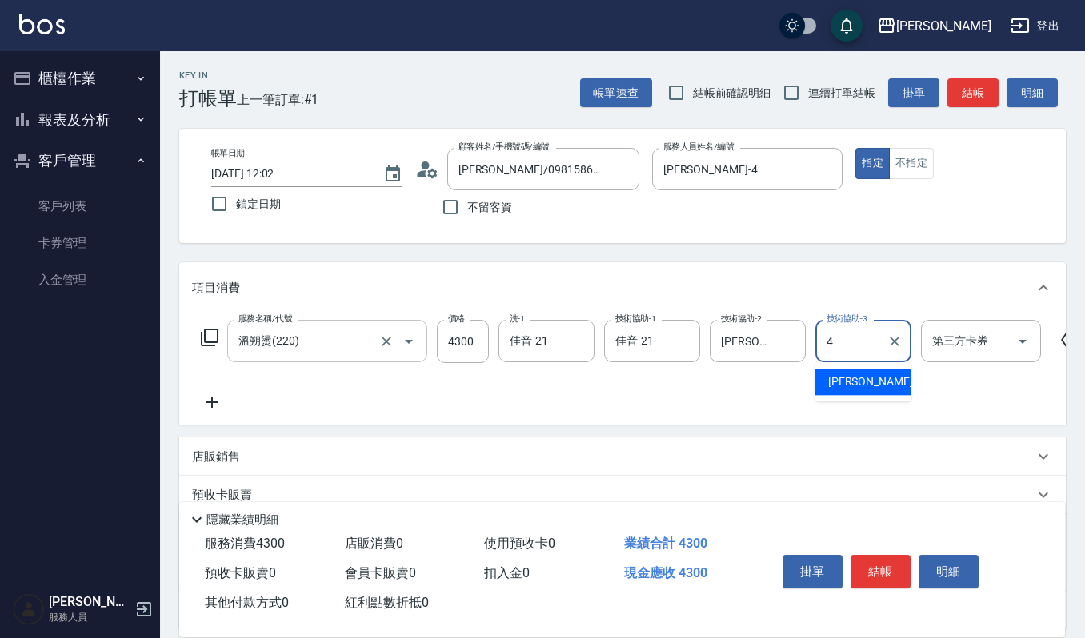
type input "吉兒-4"
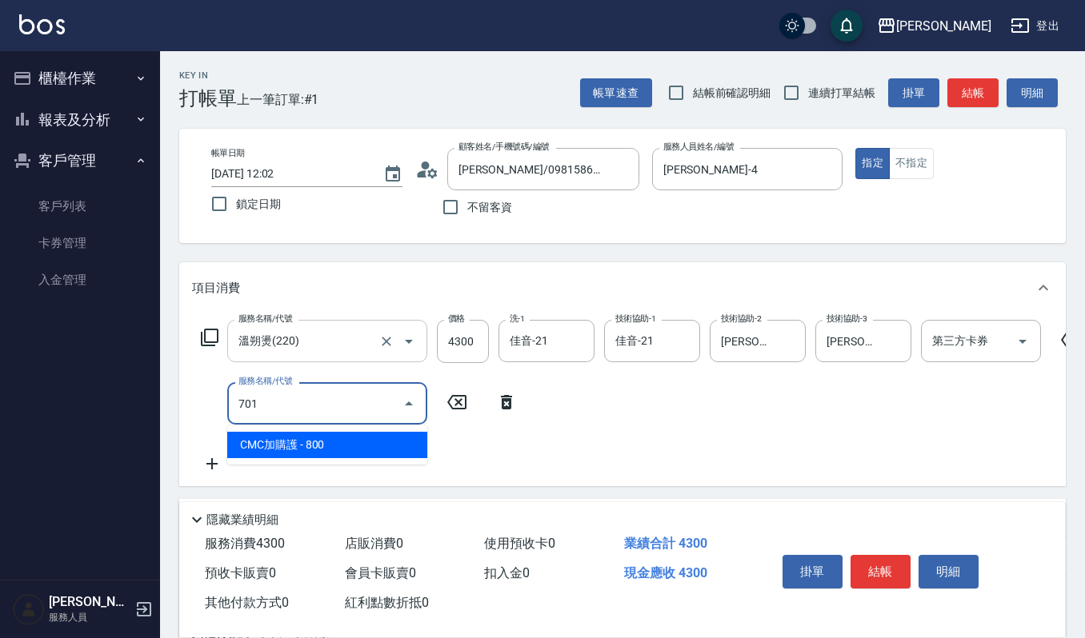
type input "CMC加購護(701)"
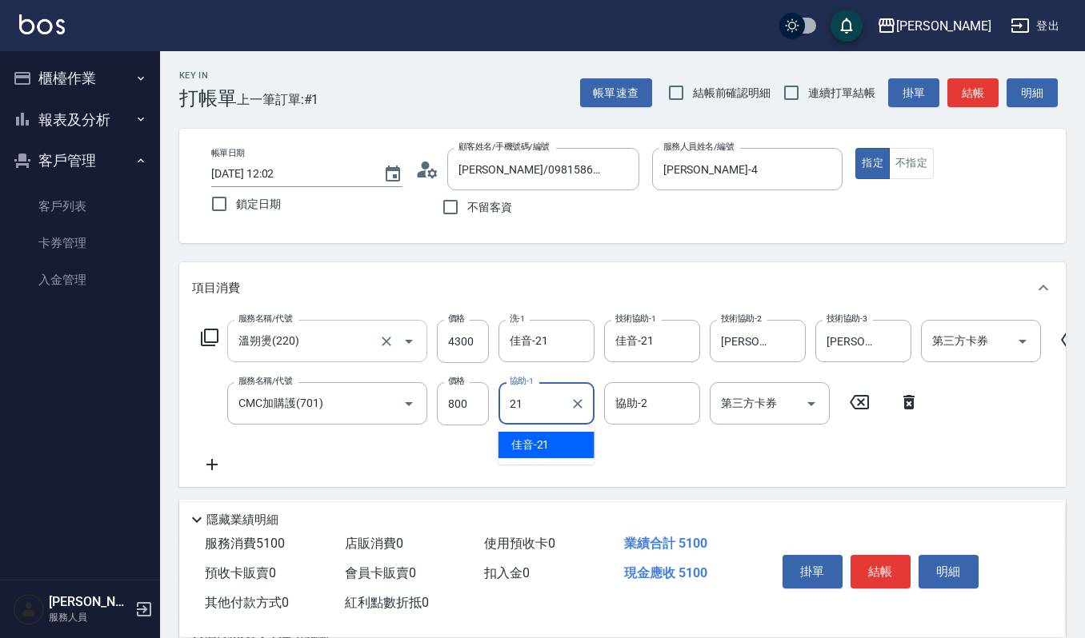
type input "佳音-21"
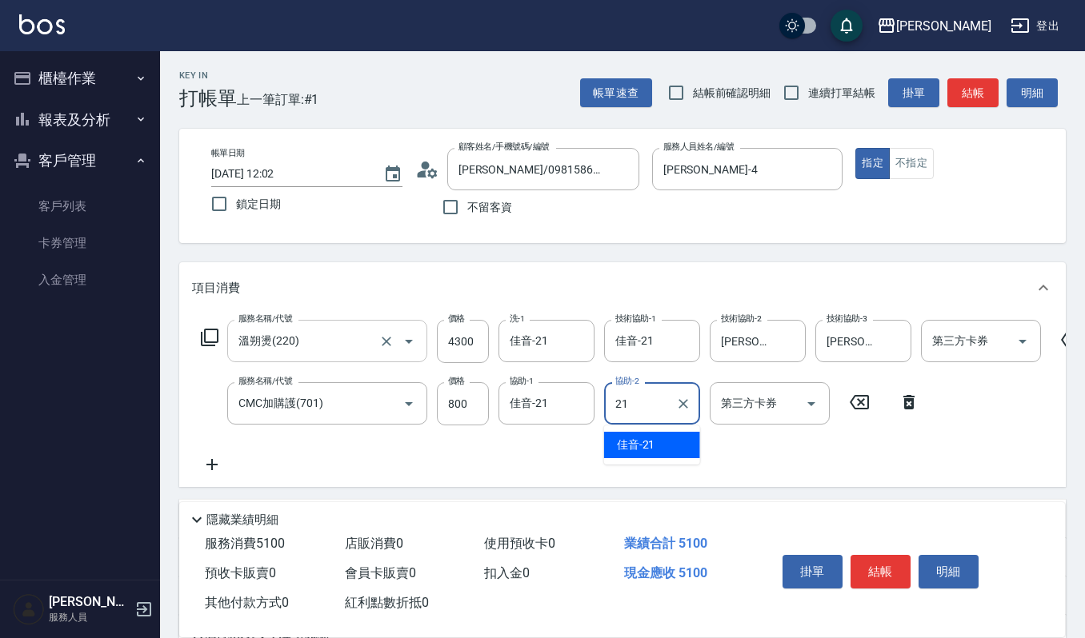
type input "佳音-21"
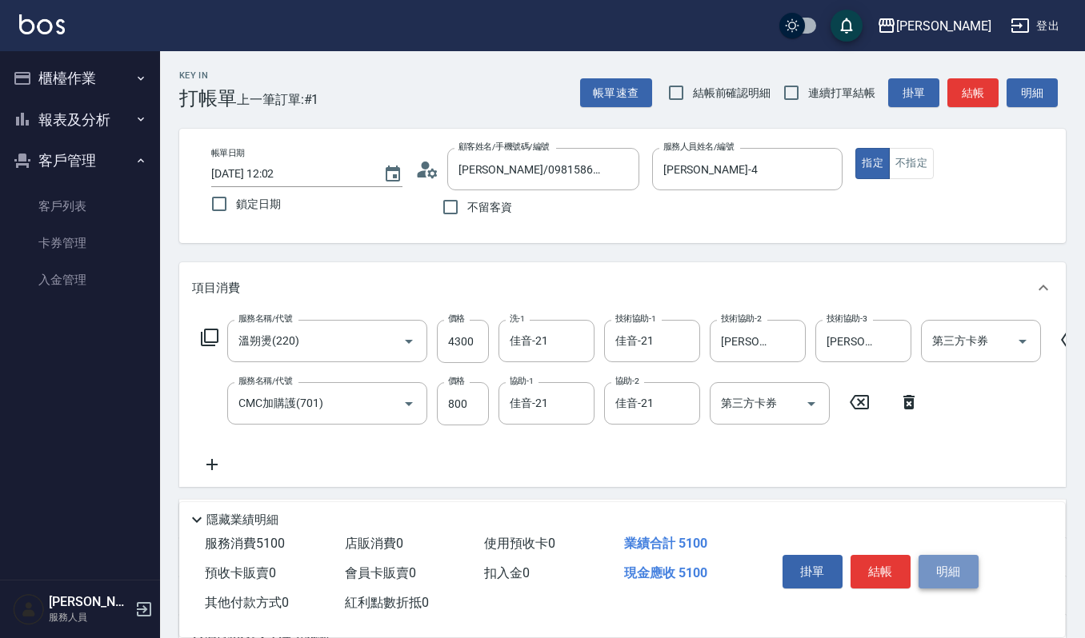
click at [953, 570] on button "明細" at bounding box center [948, 572] width 60 height 34
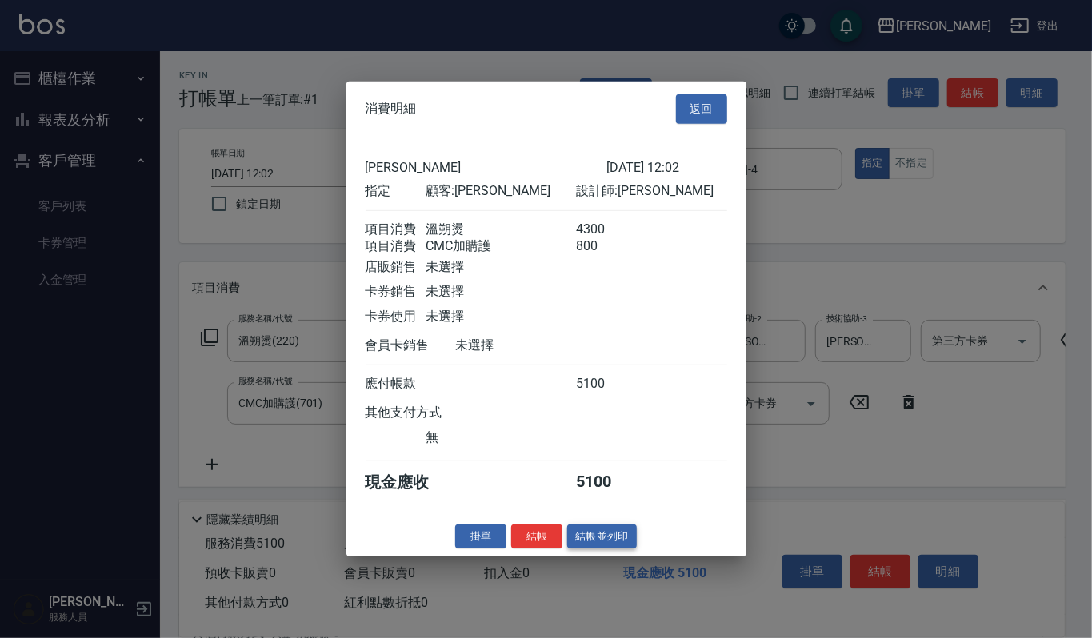
click at [582, 544] on button "結帳並列印" at bounding box center [602, 536] width 70 height 25
